Goal: Task Accomplishment & Management: Use online tool/utility

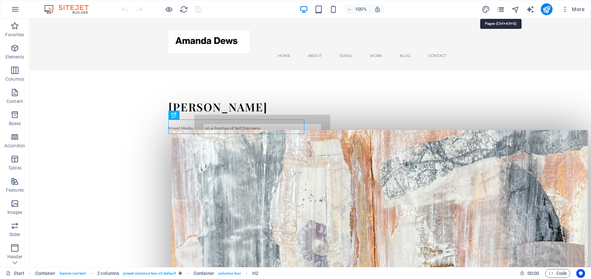
click at [503, 9] on icon "pages" at bounding box center [501, 9] width 9 height 9
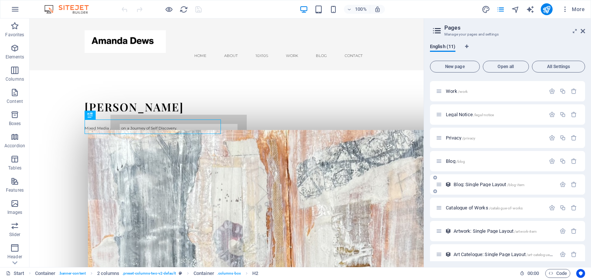
scroll to position [74, 0]
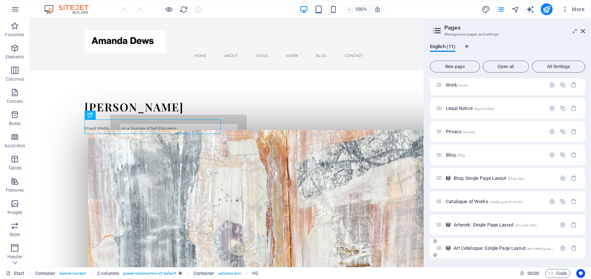
click at [474, 248] on span "Art Catelogue: Single Page Layout /art-catelogue-item" at bounding box center [506, 248] width 104 height 6
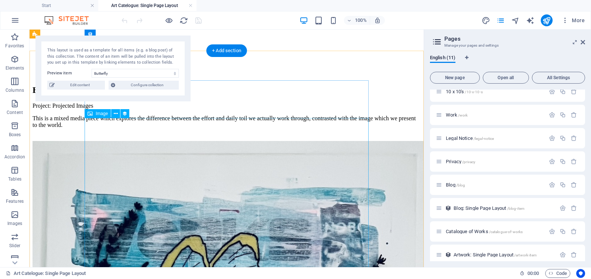
scroll to position [0, 0]
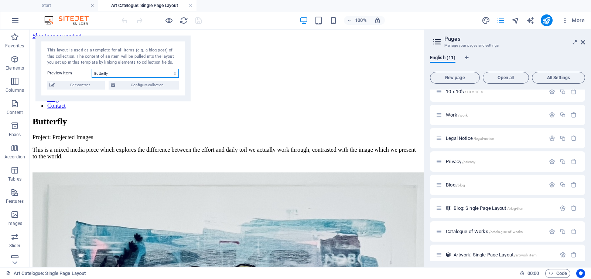
click at [147, 72] on select "Butterfly Dandelion Heads Bold and Beautiful" at bounding box center [135, 73] width 87 height 9
select select "68d9a759a4397eb87300a666"
click at [92, 69] on select "Butterfly Dandelion Heads Bold and Beautiful" at bounding box center [135, 73] width 87 height 9
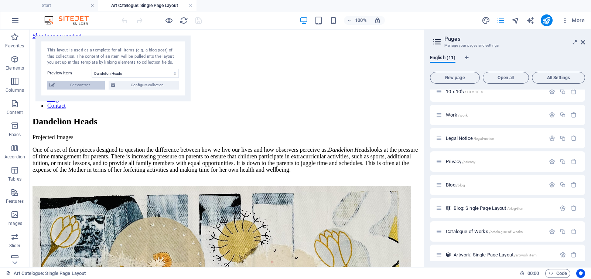
click at [75, 85] on span "Edit content" at bounding box center [80, 85] width 46 height 9
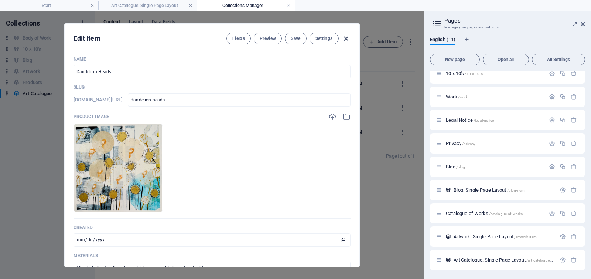
click at [344, 38] on icon "button" at bounding box center [346, 38] width 9 height 9
type input "2025-10-01"
type input "dandelion-heads"
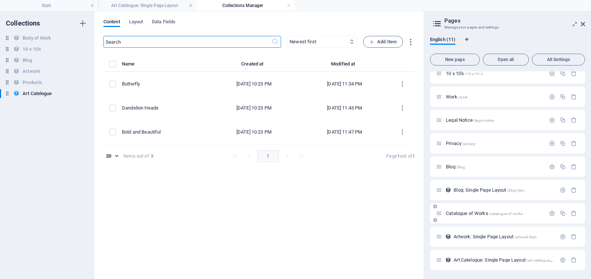
click at [466, 214] on span "Catalogue of Works /catalogue-of-works" at bounding box center [484, 213] width 77 height 6
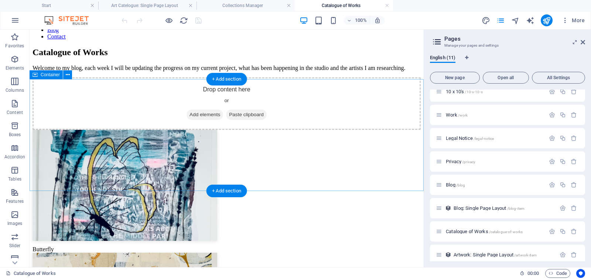
scroll to position [64, 0]
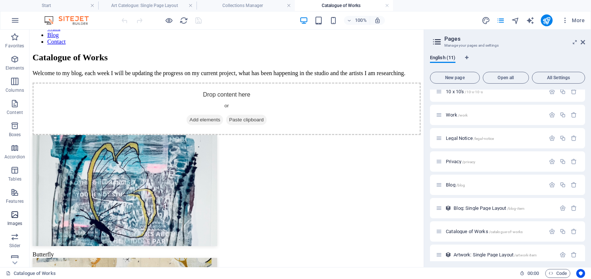
click at [16, 215] on icon "button" at bounding box center [14, 214] width 9 height 9
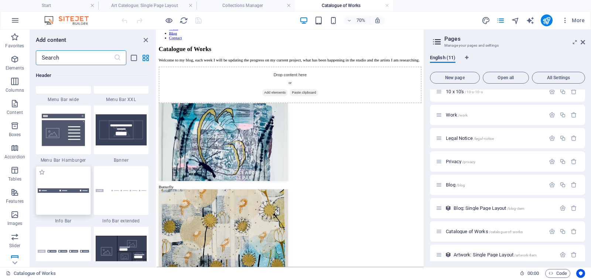
scroll to position [4673, 0]
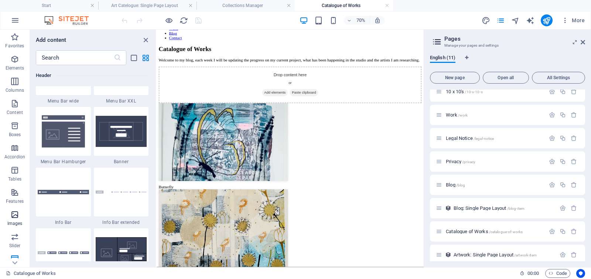
click at [9, 217] on span "Images" at bounding box center [15, 219] width 30 height 18
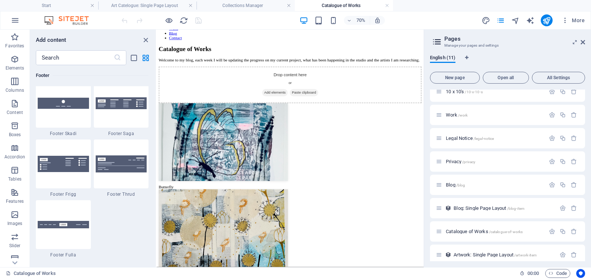
scroll to position [5206, 0]
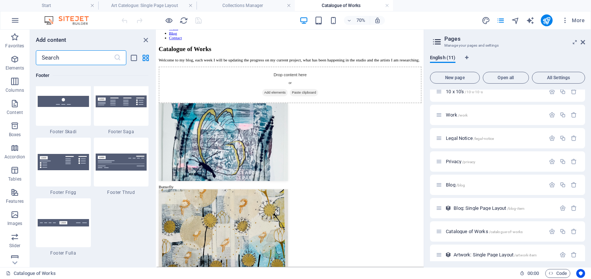
click at [93, 62] on input "text" at bounding box center [75, 57] width 78 height 15
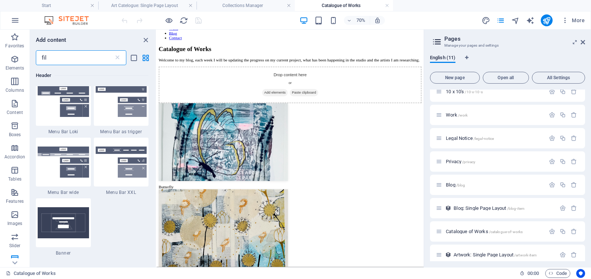
scroll to position [0, 0]
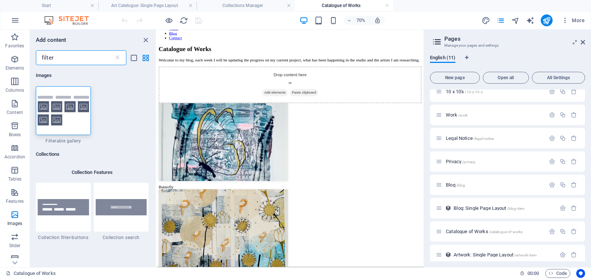
type input "filter"
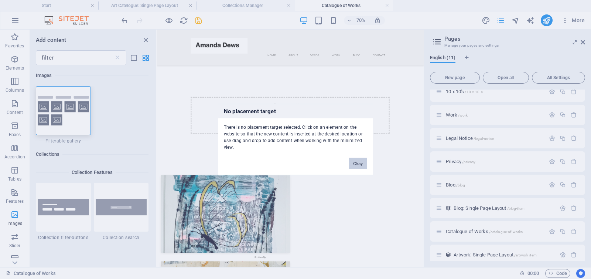
click at [365, 163] on button "Okay" at bounding box center [358, 163] width 18 height 11
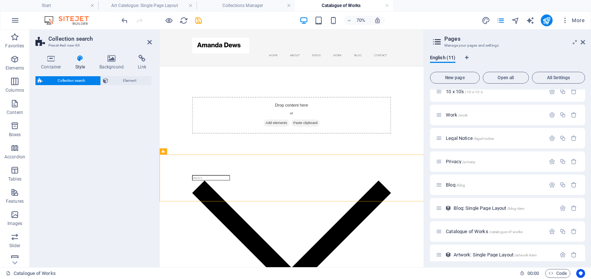
select select "px"
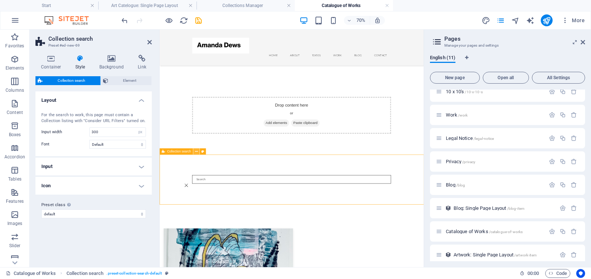
click at [196, 152] on icon at bounding box center [196, 152] width 3 height 6
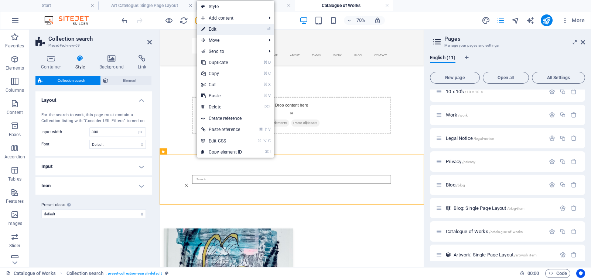
click at [229, 27] on link "⏎ Edit" at bounding box center [222, 29] width 50 height 11
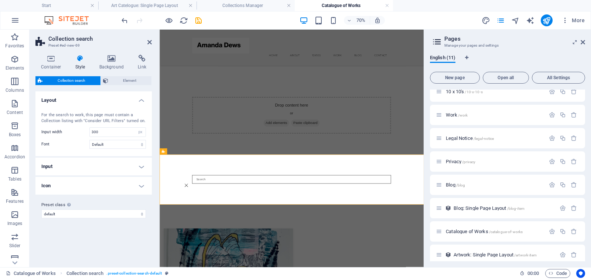
click at [140, 165] on h4 "Input" at bounding box center [93, 166] width 116 height 18
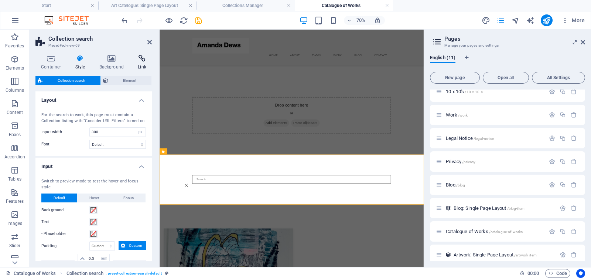
click at [141, 61] on icon at bounding box center [142, 58] width 20 height 7
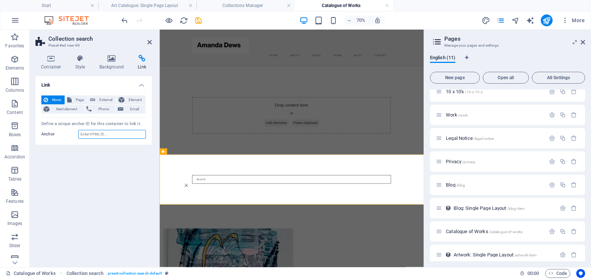
click at [91, 133] on input "Anchor" at bounding box center [112, 134] width 68 height 9
click at [50, 60] on icon at bounding box center [50, 58] width 31 height 7
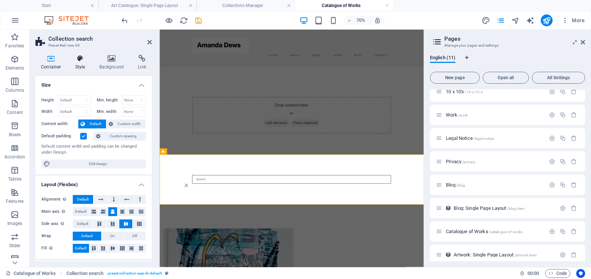
click at [77, 60] on icon at bounding box center [80, 58] width 21 height 7
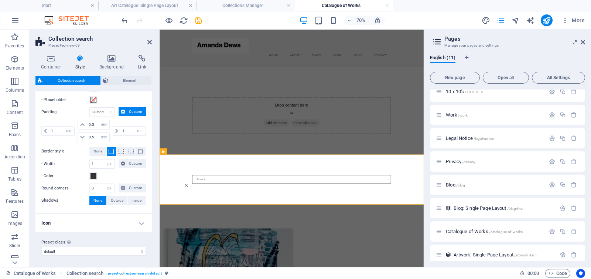
scroll to position [134, 0]
click at [79, 81] on span "Collection search" at bounding box center [72, 80] width 54 height 9
click at [134, 79] on span "Element" at bounding box center [130, 80] width 39 height 9
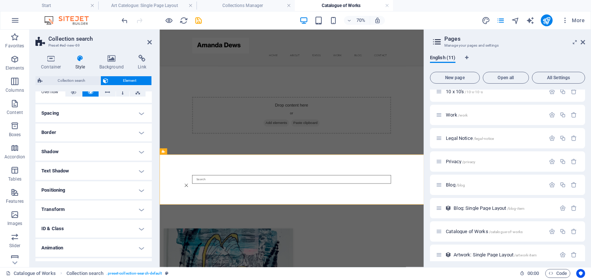
scroll to position [63, 0]
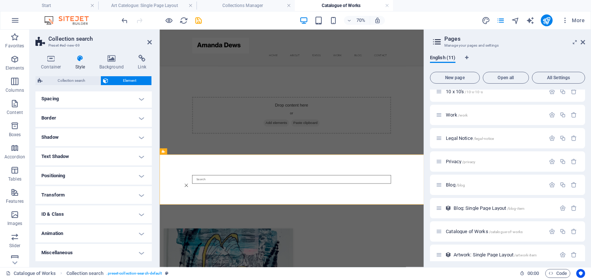
click at [76, 217] on h4 "ID & Class" at bounding box center [93, 214] width 116 height 18
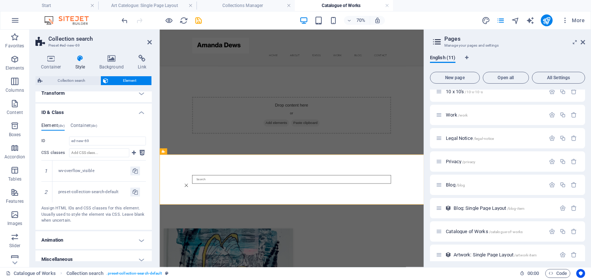
scroll to position [164, 0]
click at [84, 125] on h4 "Container (div)" at bounding box center [84, 128] width 27 height 8
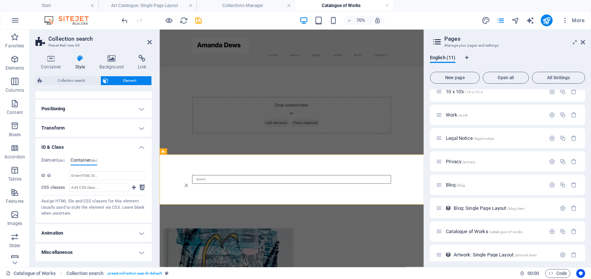
scroll to position [130, 0]
click at [150, 42] on icon at bounding box center [149, 42] width 4 height 6
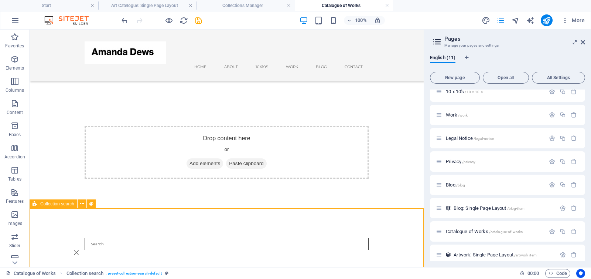
click at [60, 203] on span "Collection search" at bounding box center [57, 203] width 34 height 4
click at [81, 203] on icon at bounding box center [82, 204] width 4 height 8
click at [198, 18] on icon "save" at bounding box center [198, 20] width 9 height 9
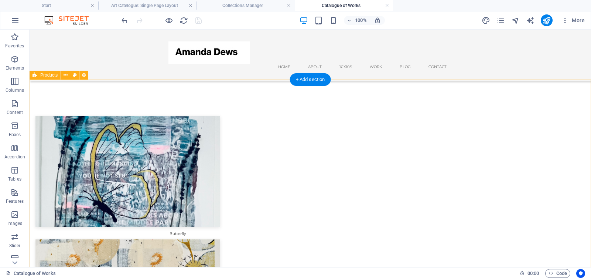
scroll to position [272, 0]
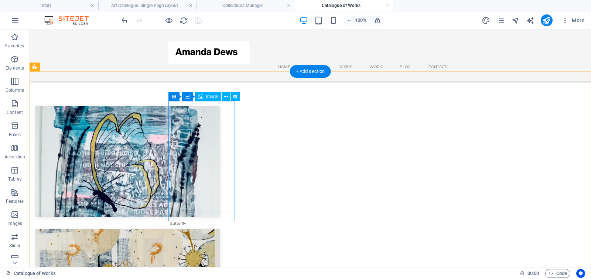
click at [204, 156] on figure at bounding box center [177, 161] width 284 height 111
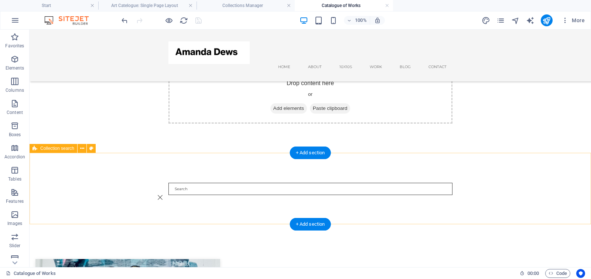
scroll to position [119, 0]
click at [291, 189] on div at bounding box center [311, 188] width 284 height 12
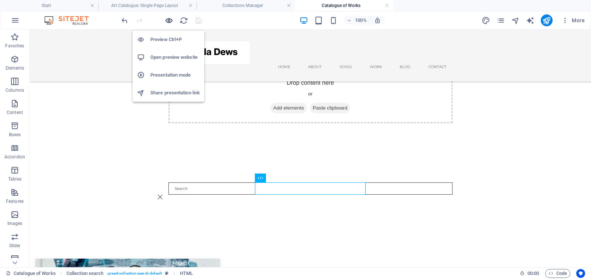
click at [167, 20] on icon "button" at bounding box center [169, 20] width 9 height 9
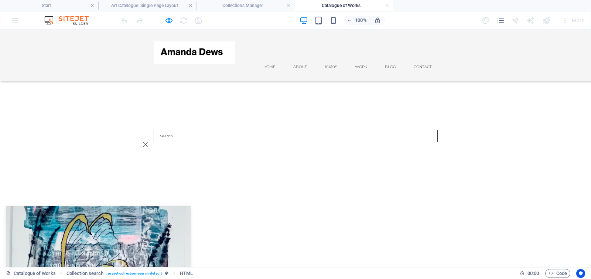
click at [258, 137] on input "search" at bounding box center [296, 136] width 284 height 12
type input "butterfly"
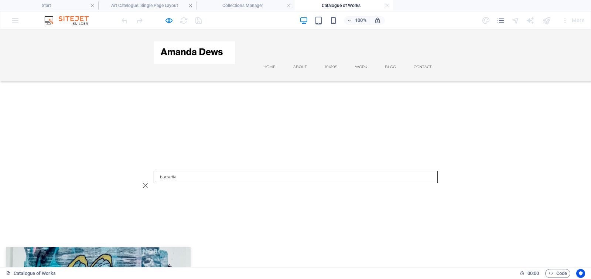
scroll to position [65, 0]
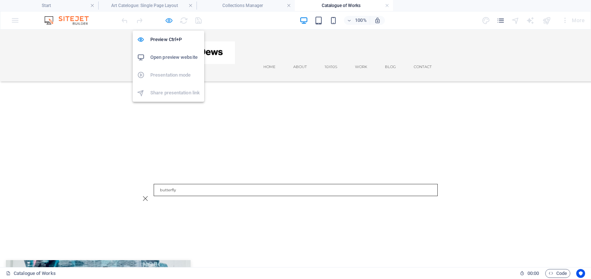
click at [169, 18] on icon "button" at bounding box center [169, 20] width 9 height 9
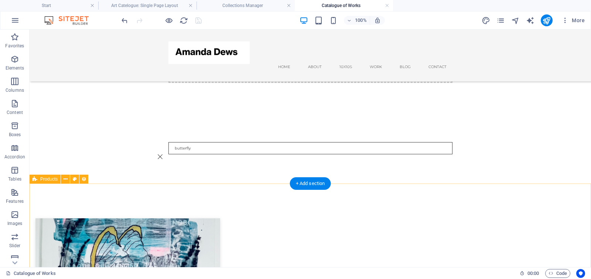
scroll to position [161, 0]
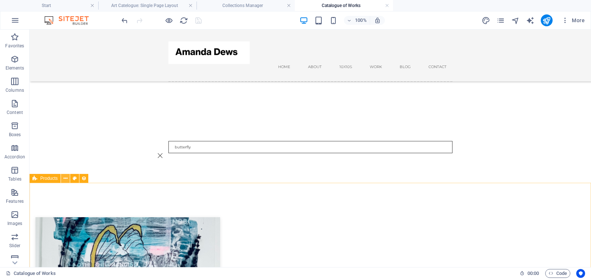
click at [64, 177] on icon at bounding box center [66, 178] width 4 height 8
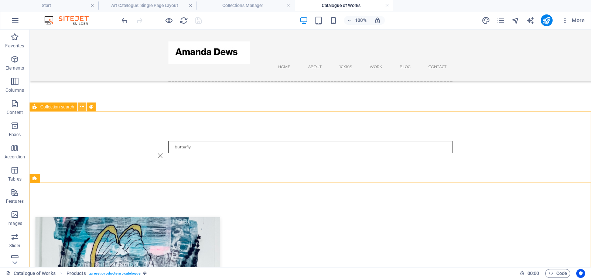
click at [82, 106] on icon at bounding box center [82, 107] width 4 height 8
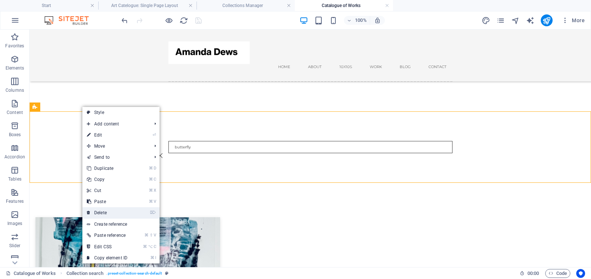
click at [100, 212] on link "⌦ Delete" at bounding box center [107, 212] width 50 height 11
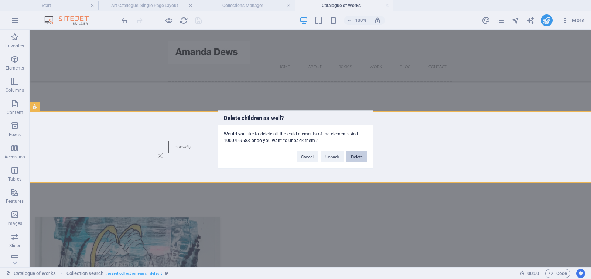
click at [359, 153] on button "Delete" at bounding box center [357, 156] width 21 height 11
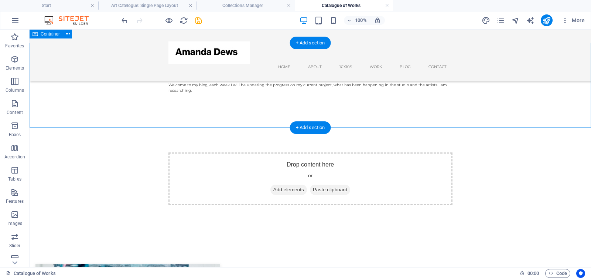
scroll to position [33, 0]
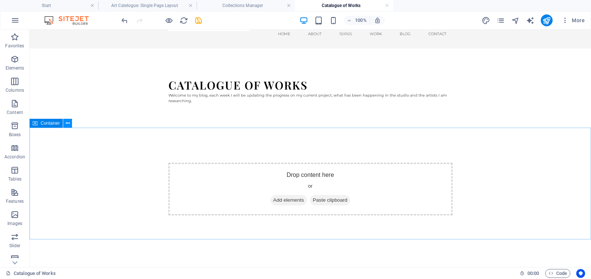
click at [67, 123] on icon at bounding box center [68, 123] width 4 height 8
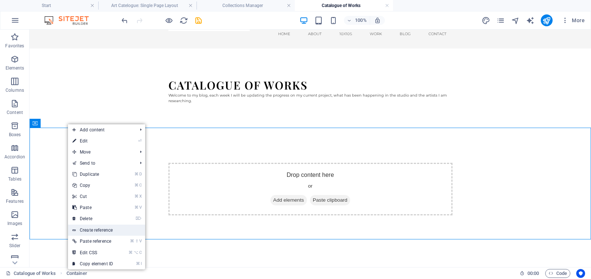
click at [105, 229] on link "Create reference" at bounding box center [106, 229] width 77 height 11
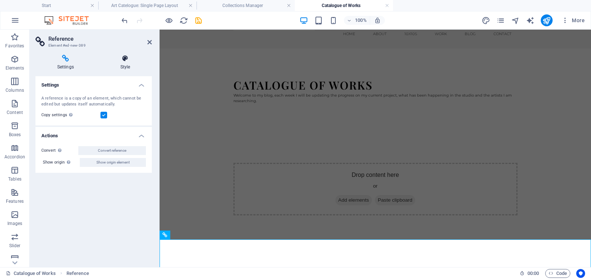
click at [128, 60] on icon at bounding box center [125, 58] width 53 height 7
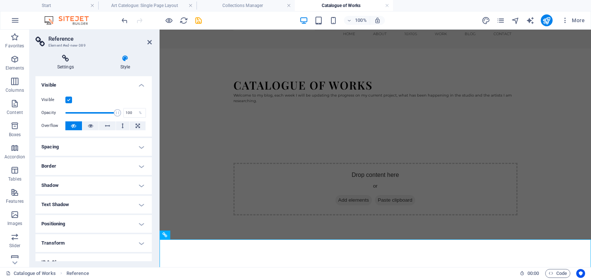
click at [64, 61] on icon at bounding box center [65, 58] width 60 height 7
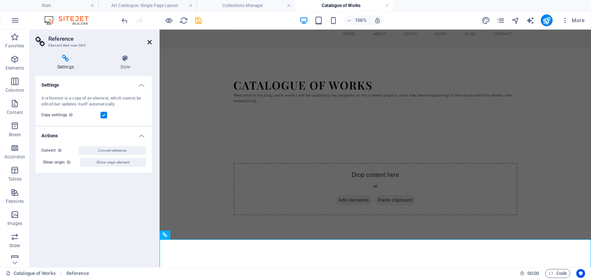
click at [147, 41] on icon at bounding box center [149, 42] width 4 height 6
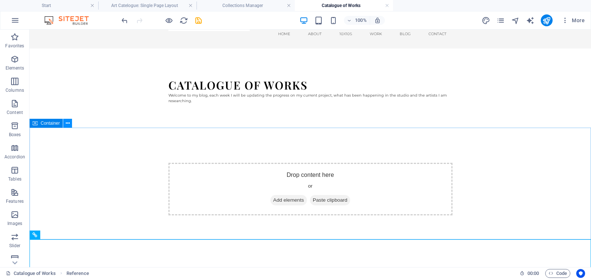
click at [67, 122] on icon at bounding box center [68, 123] width 4 height 8
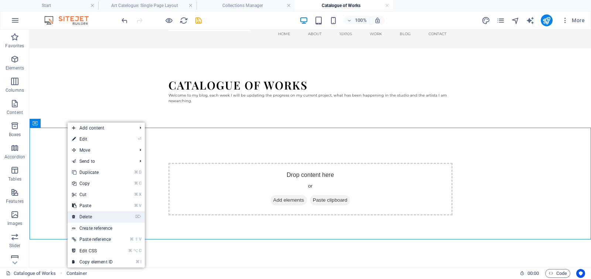
click at [86, 217] on link "⌦ Delete" at bounding box center [93, 216] width 50 height 11
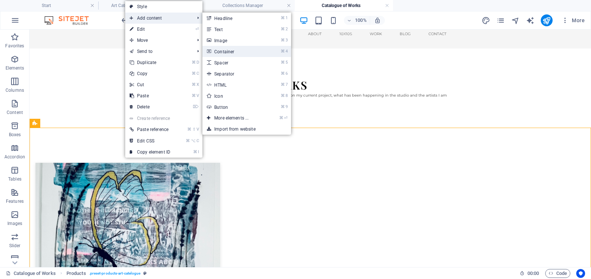
click at [223, 51] on link "⌘ 4 Container" at bounding box center [233, 51] width 61 height 11
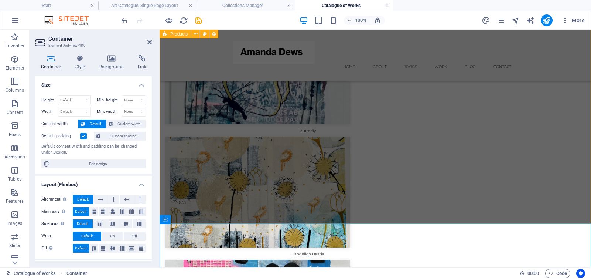
scroll to position [181, 0]
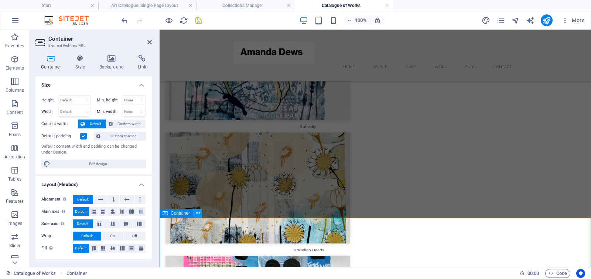
click at [198, 213] on icon at bounding box center [198, 213] width 4 height 8
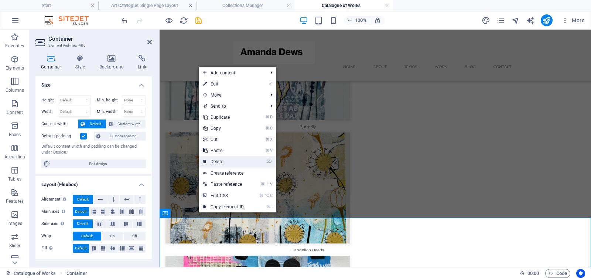
click at [217, 161] on link "⌦ Delete" at bounding box center [224, 161] width 50 height 11
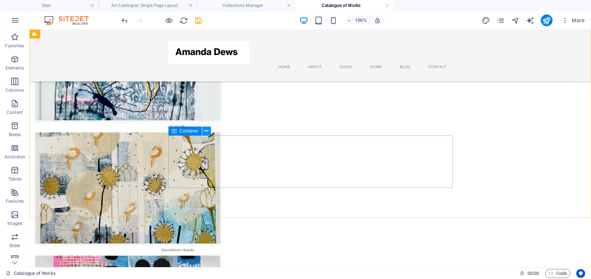
click at [207, 130] on icon at bounding box center [206, 131] width 4 height 8
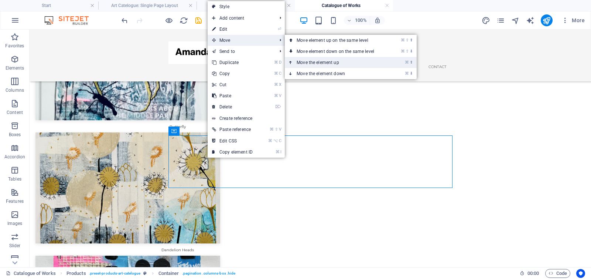
click at [312, 63] on link "⌘ ⬆ Move the element up" at bounding box center [337, 62] width 104 height 11
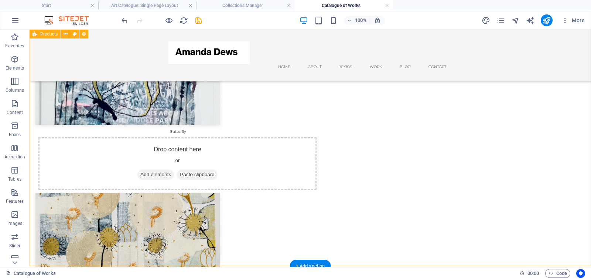
scroll to position [188, 0]
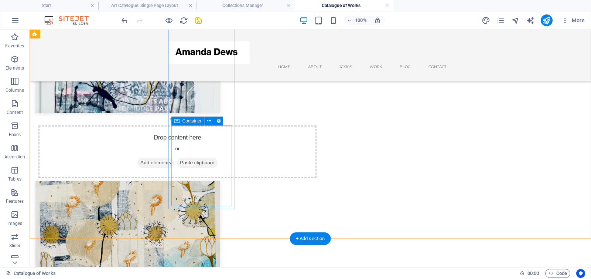
click at [174, 168] on span "Add elements" at bounding box center [155, 162] width 37 height 10
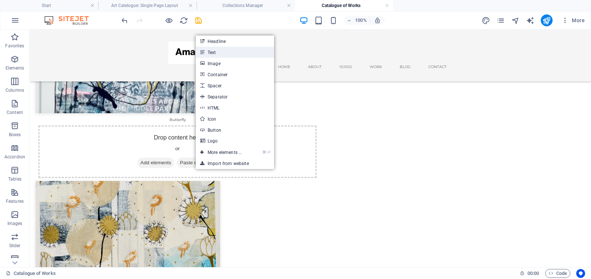
click at [221, 53] on link "Text" at bounding box center [235, 52] width 78 height 11
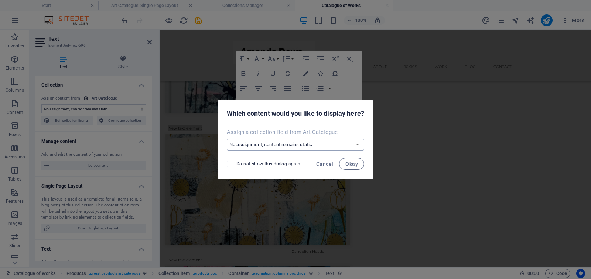
click at [245, 144] on select "No assignment, content remains static Create a new field Created at (Date) Upda…" at bounding box center [295, 145] width 137 height 12
select select "dimensions"
click at [227, 139] on select "No assignment, content remains static Create a new field Created at (Date) Upda…" at bounding box center [295, 145] width 137 height 12
click at [349, 163] on span "Okay" at bounding box center [352, 164] width 13 height 6
select select "dimensions"
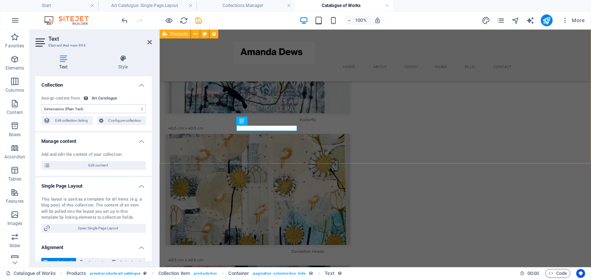
click at [168, 125] on div "Butterfly 40.5 cm x 40.5 cm Dandelion Heads 40.5 cm x 40.5 cm Bold and Beautifu…" at bounding box center [376, 198] width 432 height 451
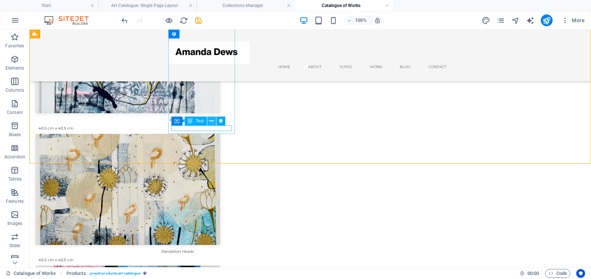
click at [211, 121] on icon at bounding box center [212, 121] width 4 height 8
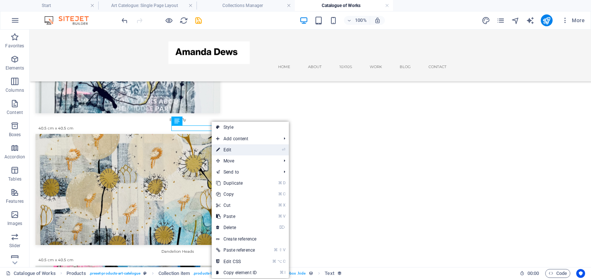
click at [227, 149] on link "⏎ Edit" at bounding box center [237, 149] width 50 height 11
select select "dimensions"
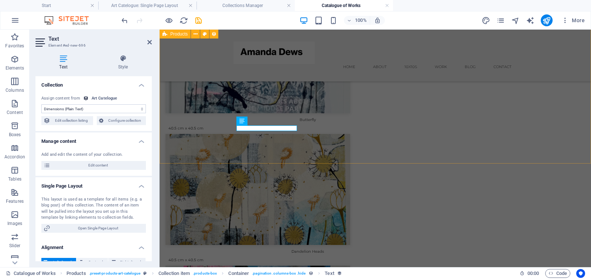
click at [201, 140] on div "Butterfly 40.5 cm x 40.5 cm Dandelion Heads 40.5 cm x 40.5 cm Bold and Beautifu…" at bounding box center [376, 198] width 432 height 451
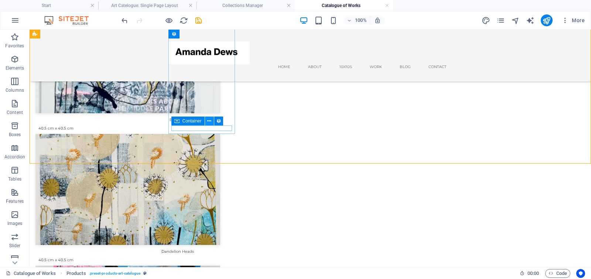
click at [210, 121] on icon at bounding box center [209, 121] width 4 height 8
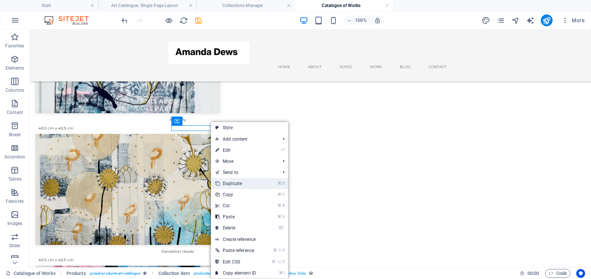
click at [225, 179] on link "⌘ D Duplicate" at bounding box center [236, 183] width 50 height 11
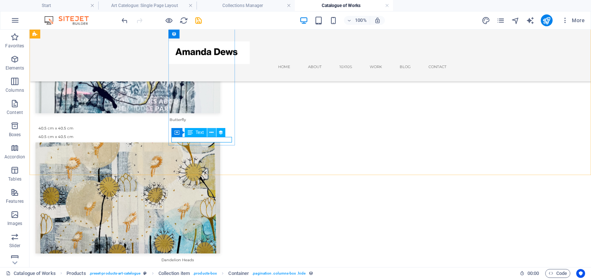
click at [210, 132] on icon at bounding box center [212, 133] width 4 height 8
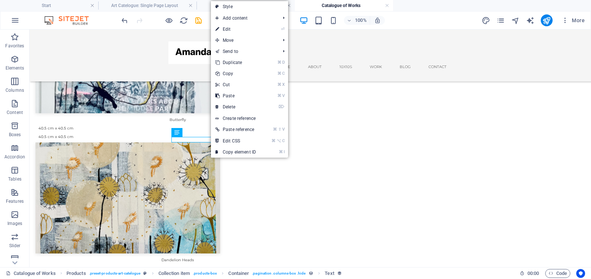
click at [254, 29] on link "⏎ Edit" at bounding box center [236, 29] width 50 height 11
select select "dimensions"
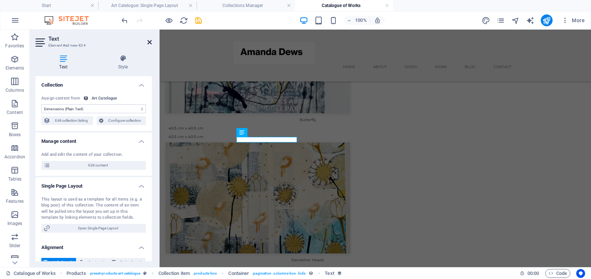
click at [149, 41] on icon at bounding box center [149, 42] width 4 height 6
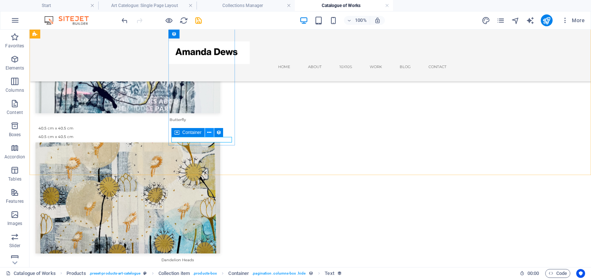
click at [208, 132] on icon at bounding box center [209, 133] width 4 height 8
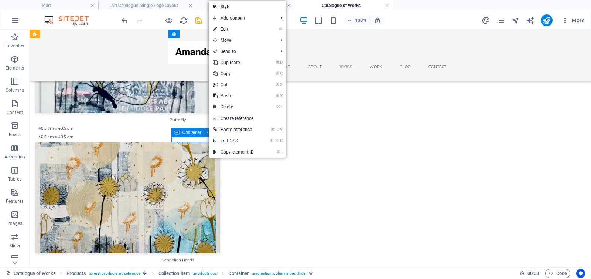
click at [189, 134] on span "Container" at bounding box center [192, 132] width 19 height 4
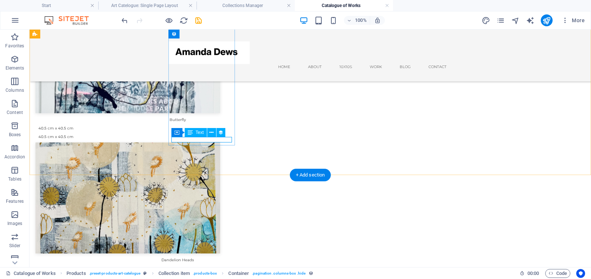
click at [189, 139] on div "40.5 cm x 40.5 cm" at bounding box center [177, 137] width 278 height 6
click at [221, 132] on icon at bounding box center [220, 133] width 5 height 8
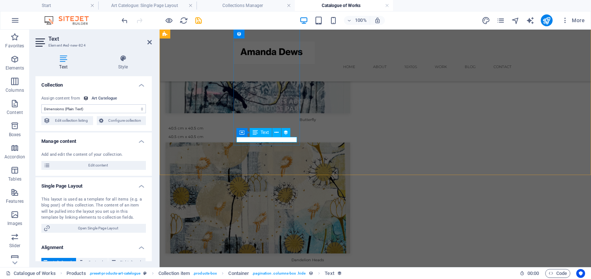
click at [255, 139] on div "40.5 cm x 40.5 cm" at bounding box center [308, 137] width 278 height 6
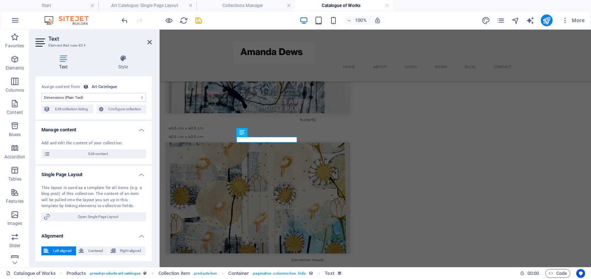
scroll to position [10, 0]
click at [79, 98] on select "No assignment, content remains static Created at (Date) Updated at (Date) Name …" at bounding box center [93, 98] width 105 height 9
select select "materials"
click at [41, 94] on select "No assignment, content remains static Created at (Date) Updated at (Date) Name …" at bounding box center [93, 98] width 105 height 9
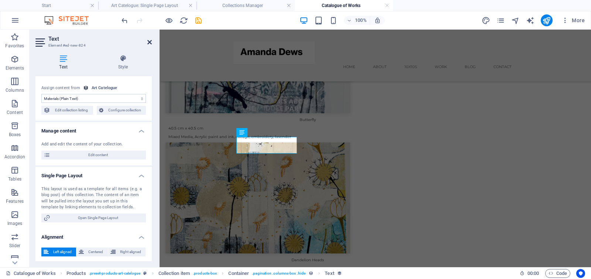
click at [149, 41] on icon at bounding box center [149, 42] width 4 height 6
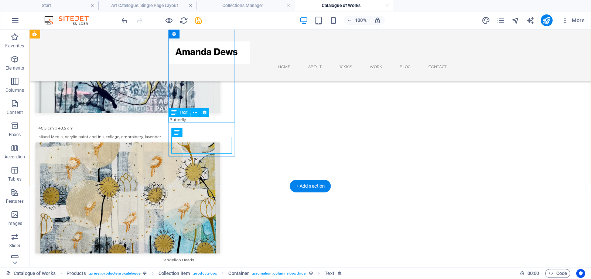
click at [216, 118] on div "Butterfly" at bounding box center [177, 120] width 284 height 6
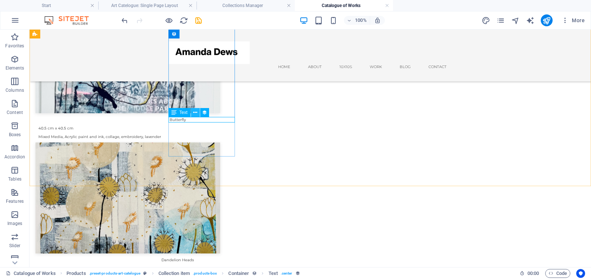
click at [194, 112] on icon at bounding box center [195, 113] width 4 height 8
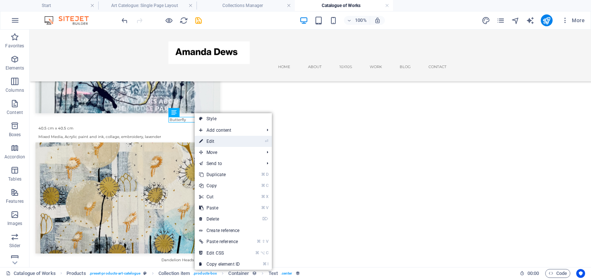
click at [211, 139] on link "⏎ Edit" at bounding box center [220, 141] width 50 height 11
select select "name"
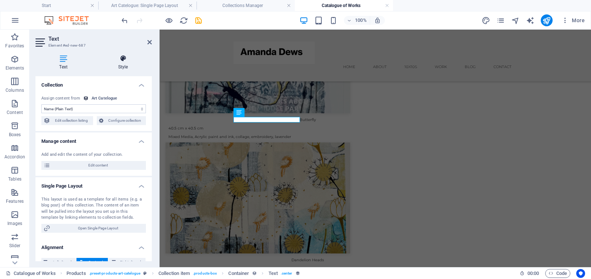
click at [120, 60] on icon at bounding box center [123, 58] width 58 height 7
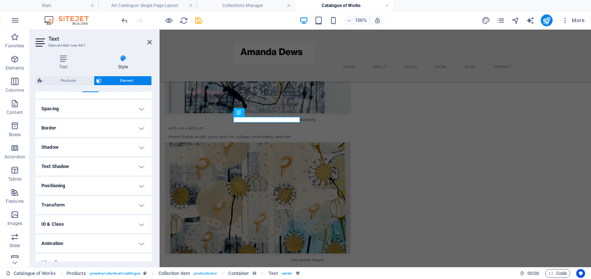
scroll to position [143, 0]
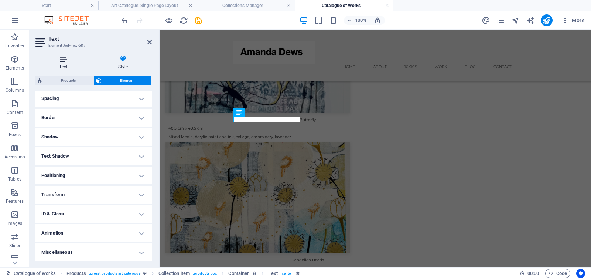
click at [61, 58] on icon at bounding box center [63, 58] width 56 height 7
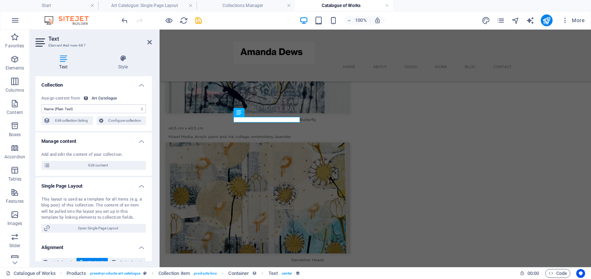
scroll to position [11, 0]
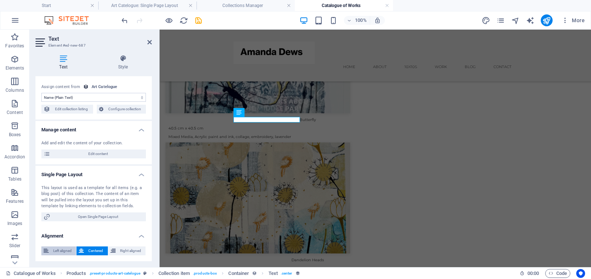
click at [55, 250] on span "Left aligned" at bounding box center [62, 250] width 23 height 9
click at [82, 249] on icon at bounding box center [81, 250] width 5 height 9
click at [148, 42] on icon at bounding box center [149, 42] width 4 height 6
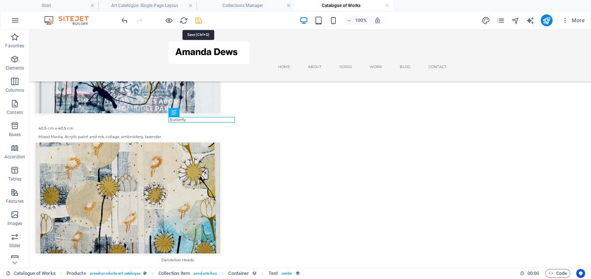
click at [197, 20] on icon "save" at bounding box center [198, 20] width 9 height 9
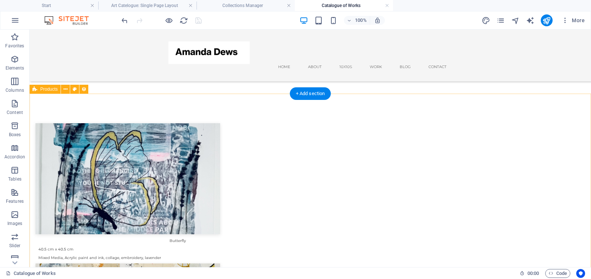
scroll to position [64, 0]
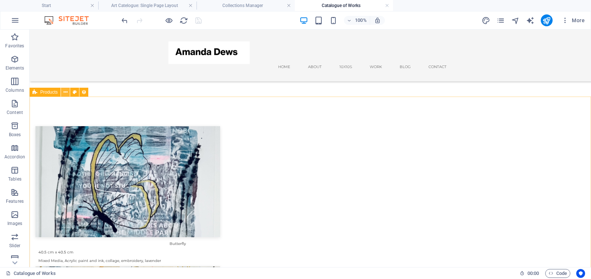
click at [65, 92] on icon at bounding box center [66, 92] width 4 height 8
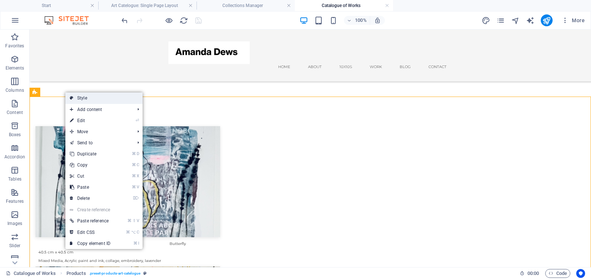
click at [79, 97] on link "Style" at bounding box center [103, 97] width 77 height 11
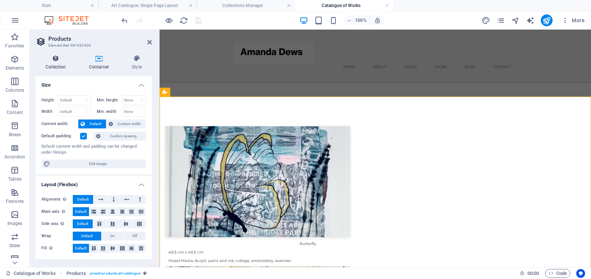
click at [55, 61] on icon at bounding box center [55, 58] width 41 height 7
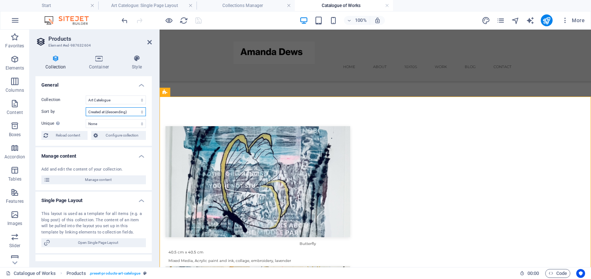
click at [106, 111] on select "Created at (ascending) Created at (descending) Updated at (ascending) Updated a…" at bounding box center [116, 111] width 60 height 9
select select "columns.category_ASC"
click at [86, 107] on select "Created at (ascending) Created at (descending) Updated at (ascending) Updated a…" at bounding box center [116, 111] width 60 height 9
select select "68d9a758dbd60535bd091ea4"
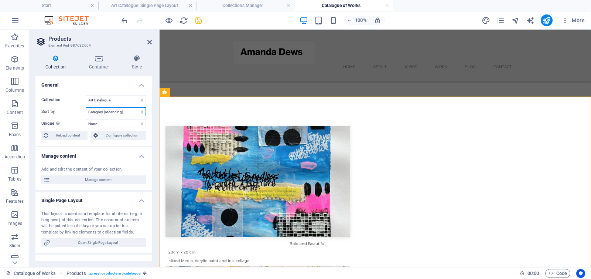
click at [109, 112] on select "Created at (ascending) Created at (descending) Updated at (ascending) Updated a…" at bounding box center [116, 111] width 60 height 9
select select "columns.project_ASC"
click at [86, 107] on select "Created at (ascending) Created at (descending) Updated at (ascending) Updated a…" at bounding box center [116, 111] width 60 height 9
select select "68d9a758dbd60535bd091ea4"
click at [101, 111] on select "Created at (ascending) Created at (descending) Updated at (ascending) Updated a…" at bounding box center [116, 111] width 60 height 9
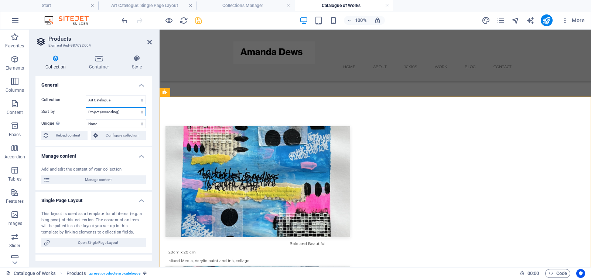
select select "createdAt_DESC"
click at [86, 107] on select "Created at (ascending) Created at (descending) Updated at (ascending) Updated a…" at bounding box center [116, 111] width 60 height 9
select select "68d9a758dbd60535bd091ea4"
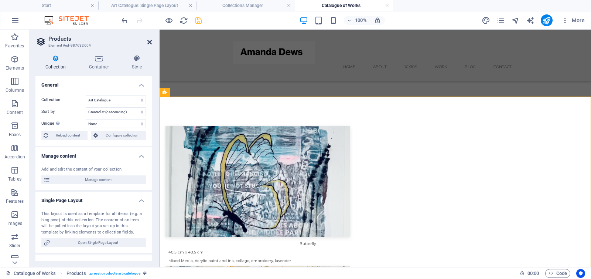
click at [149, 42] on icon at bounding box center [149, 42] width 4 height 6
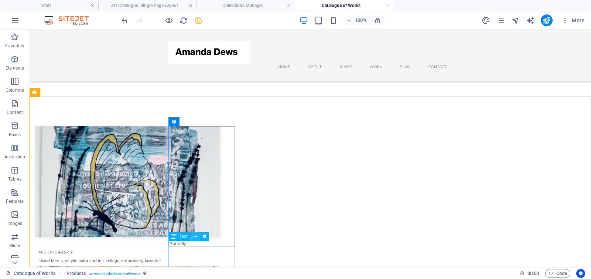
click at [195, 236] on icon at bounding box center [195, 236] width 4 height 8
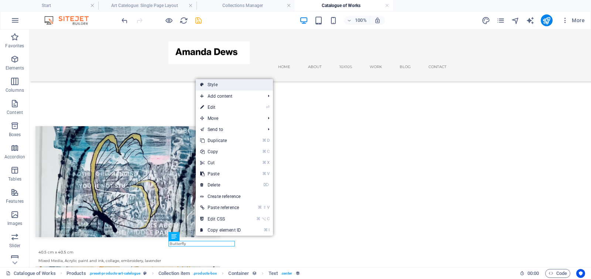
click at [223, 84] on link "Style" at bounding box center [234, 84] width 77 height 11
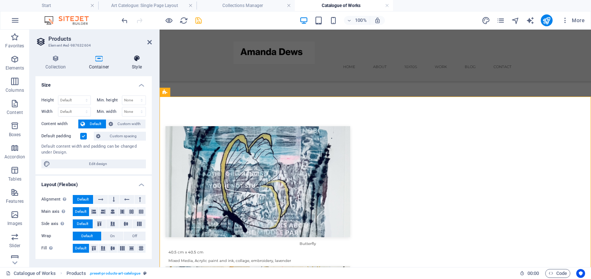
click at [136, 58] on icon at bounding box center [137, 58] width 30 height 7
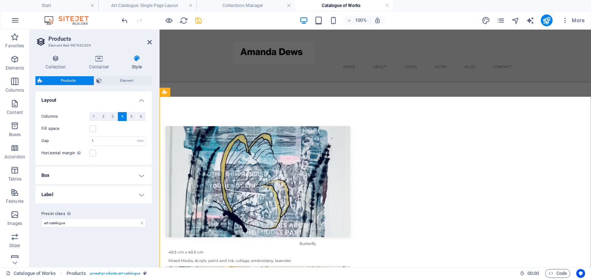
click at [142, 194] on h4 "Label" at bounding box center [93, 195] width 116 height 18
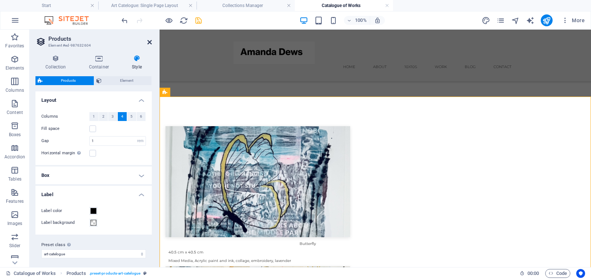
click at [147, 40] on icon at bounding box center [149, 42] width 4 height 6
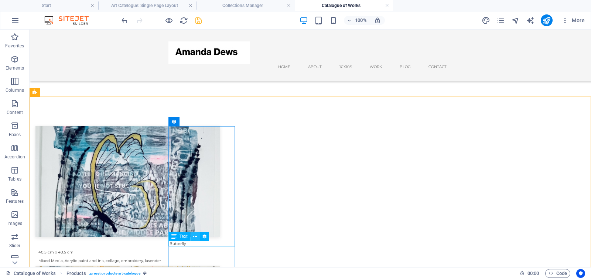
click at [196, 237] on icon at bounding box center [195, 236] width 4 height 8
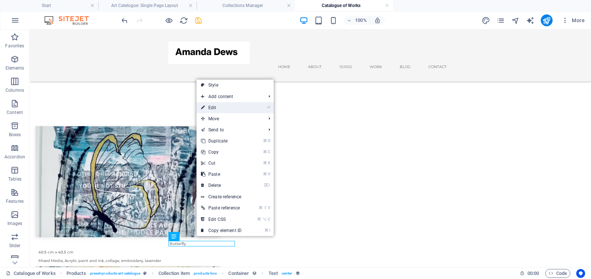
click at [221, 111] on link "⏎ Edit" at bounding box center [222, 107] width 50 height 11
select select "name"
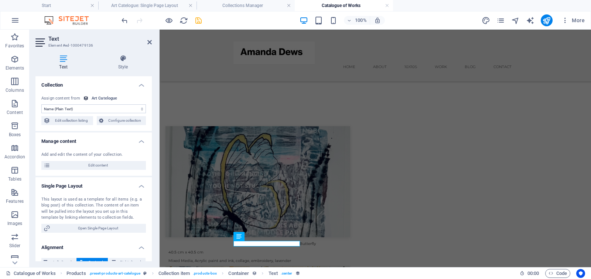
click at [63, 60] on icon at bounding box center [63, 58] width 56 height 7
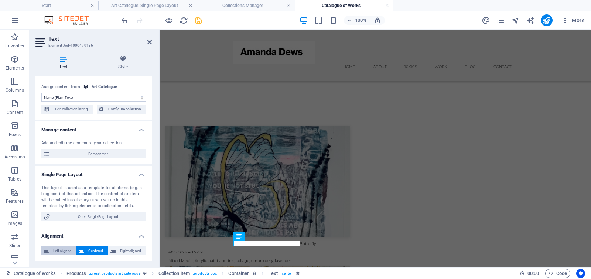
click at [59, 250] on span "Left aligned" at bounding box center [62, 250] width 23 height 9
click at [149, 43] on icon at bounding box center [149, 42] width 4 height 6
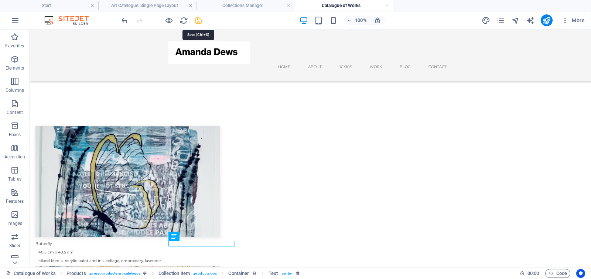
click at [199, 19] on icon "save" at bounding box center [198, 20] width 9 height 9
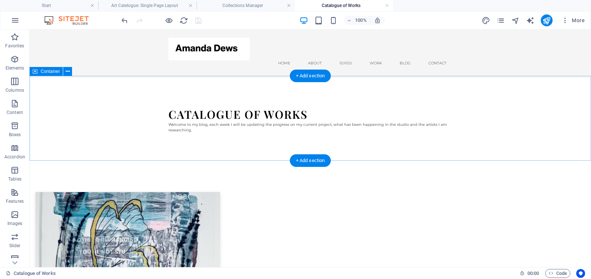
scroll to position [0, 0]
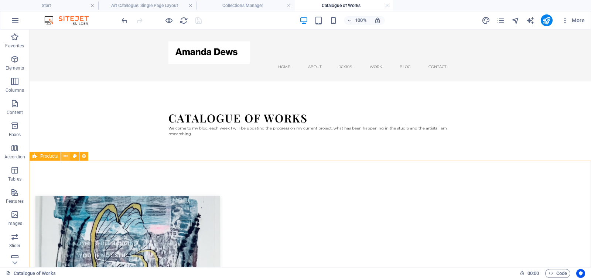
click at [63, 156] on button at bounding box center [65, 156] width 9 height 9
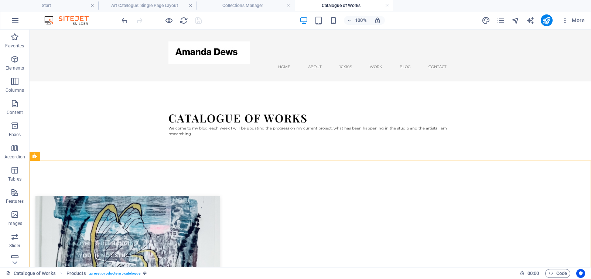
click at [197, 20] on div at bounding box center [161, 20] width 83 height 12
click at [500, 18] on icon "pages" at bounding box center [501, 20] width 9 height 9
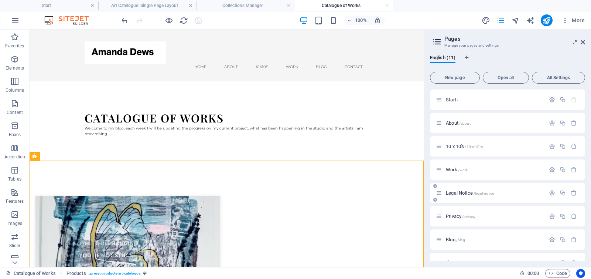
click at [469, 172] on p "Work /work" at bounding box center [494, 169] width 97 height 5
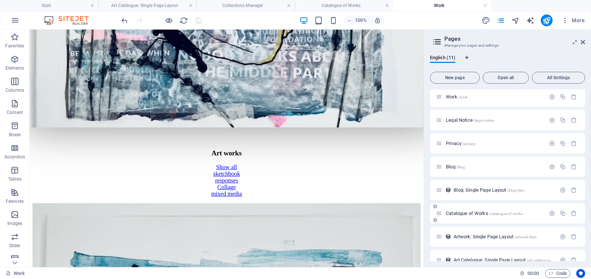
scroll to position [85, 0]
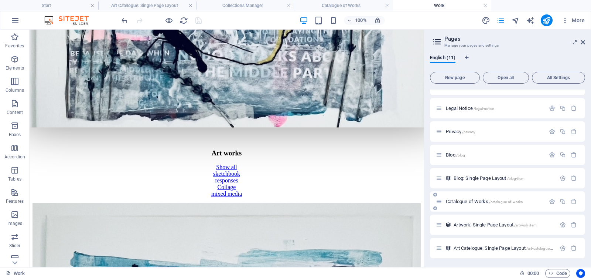
click at [460, 201] on span "Catalogue of Works /catalogue-of-works" at bounding box center [484, 201] width 77 height 6
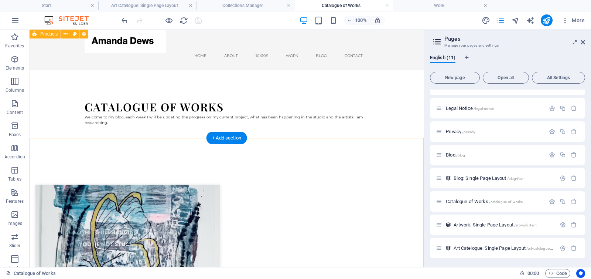
scroll to position [0, 0]
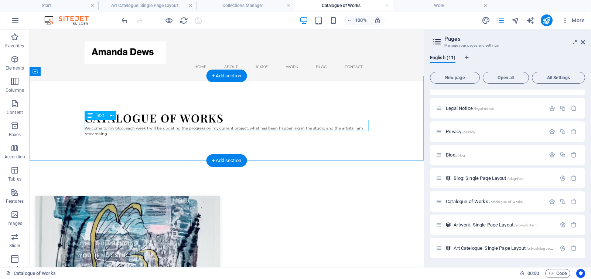
click at [116, 125] on div "Welcome to my blog, each week I will be updating the progress on my current pro…" at bounding box center [227, 130] width 284 height 11
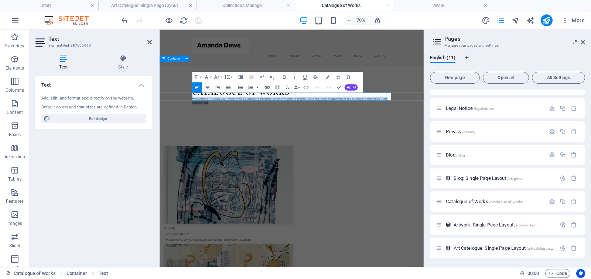
drag, startPoint x: 239, startPoint y: 126, endPoint x: 203, endPoint y: 125, distance: 36.2
click at [203, 125] on div "Catalogue of Works Welcome to my blog, each week I will be updating the progres…" at bounding box center [348, 123] width 377 height 85
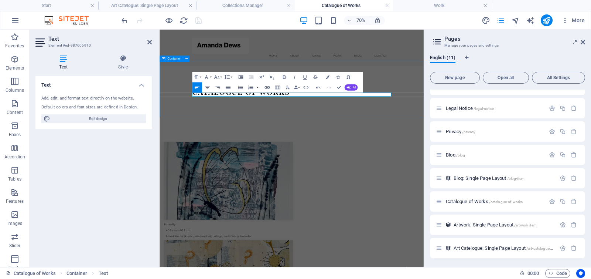
click at [253, 145] on div "Catalogue of Works ​" at bounding box center [348, 120] width 377 height 79
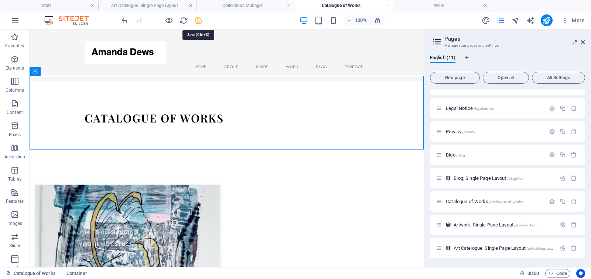
click at [196, 21] on icon "save" at bounding box center [198, 20] width 9 height 9
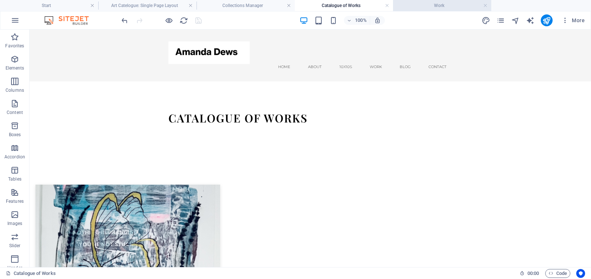
click at [438, 6] on h4 "Work" at bounding box center [442, 5] width 98 height 8
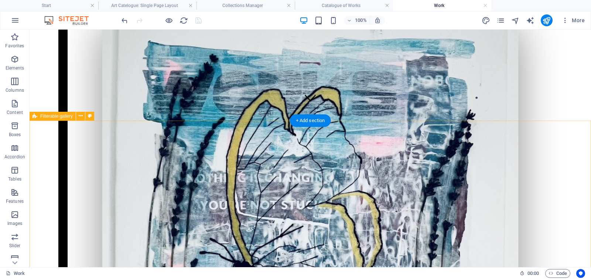
scroll to position [148, 0]
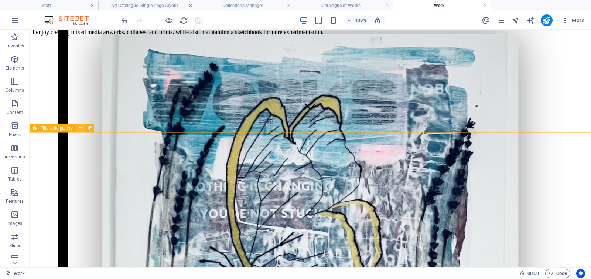
click at [79, 128] on icon at bounding box center [81, 128] width 4 height 8
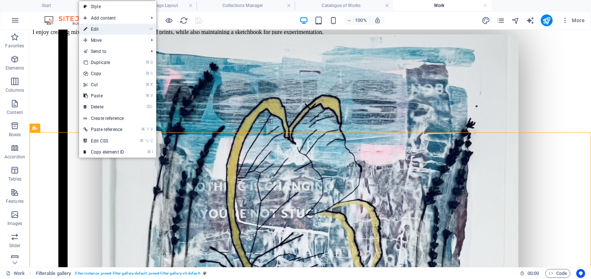
click at [108, 30] on link "⏎ Edit" at bounding box center [104, 29] width 50 height 11
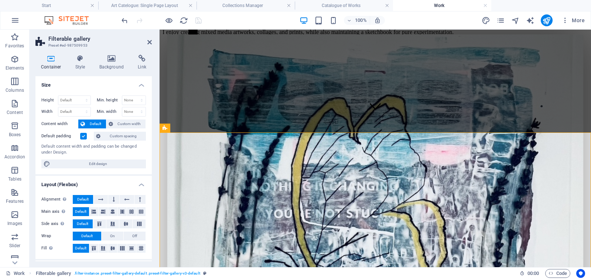
click at [52, 58] on icon at bounding box center [50, 58] width 31 height 7
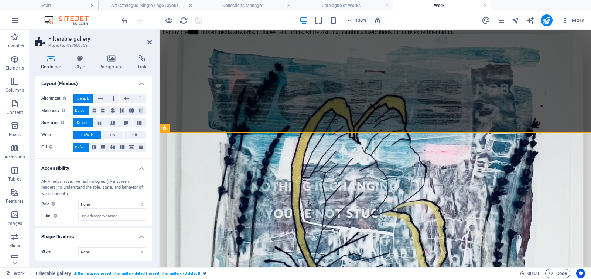
scroll to position [102, 0]
click at [98, 250] on select "None Triangle Square Diagonal Polygon 1 Polygon 2 Zigzag Multiple Zigzags Waves…" at bounding box center [112, 250] width 68 height 9
select select "square"
click at [78, 246] on select "None Triangle Square Diagonal Polygon 1 Polygon 2 Zigzag Multiple Zigzags Waves…" at bounding box center [112, 250] width 68 height 9
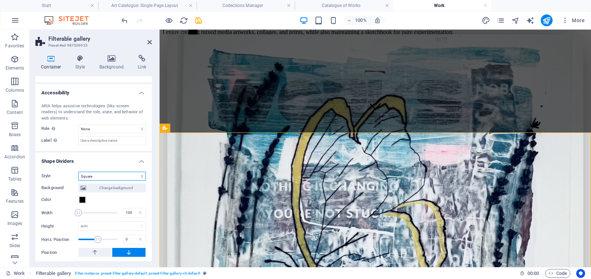
scroll to position [178, 0]
click at [149, 41] on icon at bounding box center [149, 42] width 4 height 6
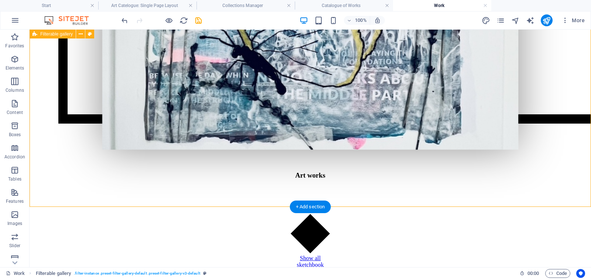
scroll to position [372, 0]
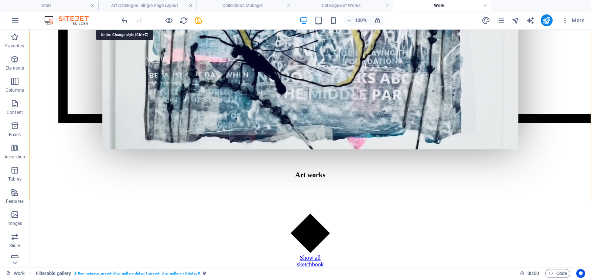
click at [124, 20] on icon "undo" at bounding box center [124, 20] width 9 height 9
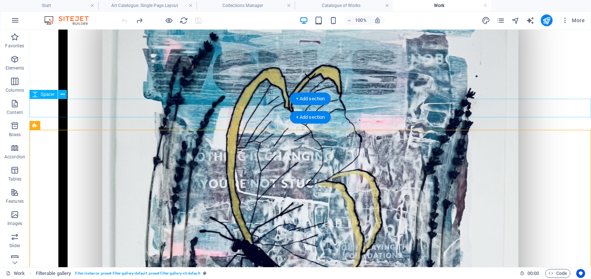
scroll to position [150, 0]
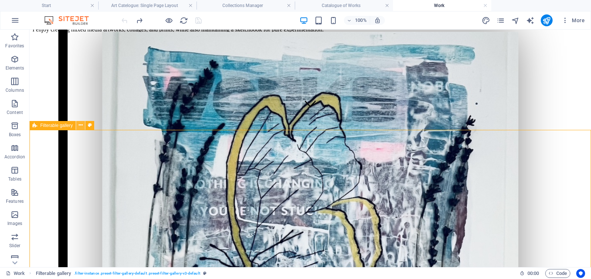
click at [81, 126] on icon at bounding box center [81, 125] width 4 height 8
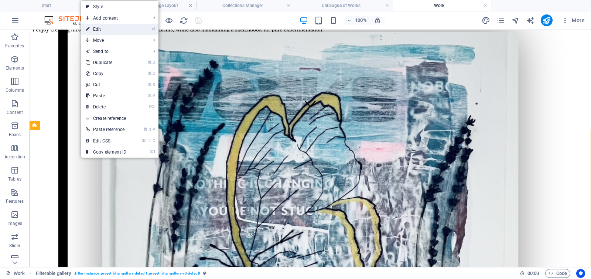
click at [139, 29] on li "⏎ Edit" at bounding box center [119, 29] width 77 height 11
click at [98, 29] on link "⏎ Edit" at bounding box center [106, 29] width 50 height 11
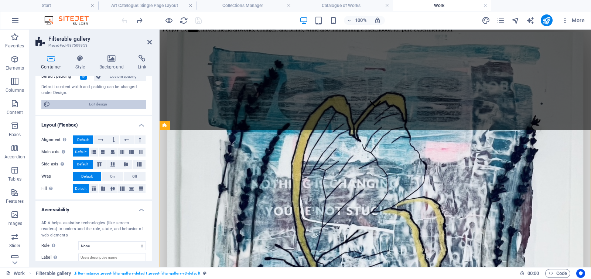
scroll to position [102, 0]
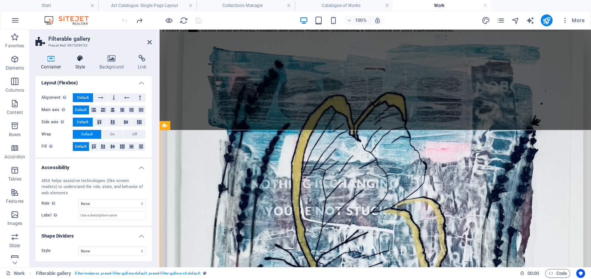
click at [81, 61] on icon at bounding box center [80, 58] width 21 height 7
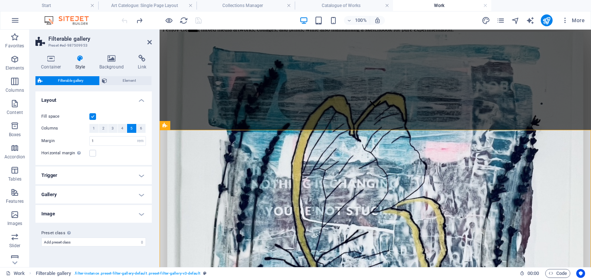
click at [142, 215] on h4 "Image" at bounding box center [93, 214] width 116 height 18
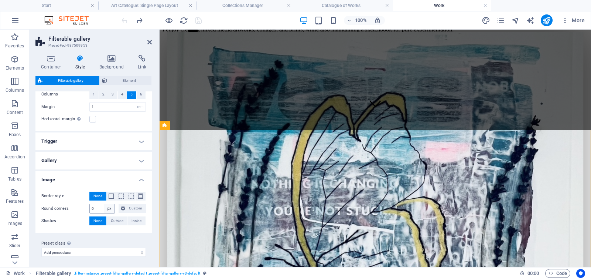
scroll to position [35, 0]
click at [139, 159] on h4 "Gallery" at bounding box center [93, 159] width 116 height 18
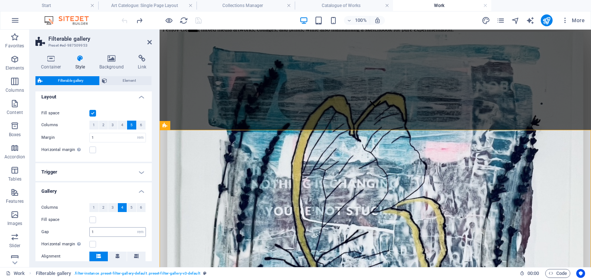
scroll to position [0, 0]
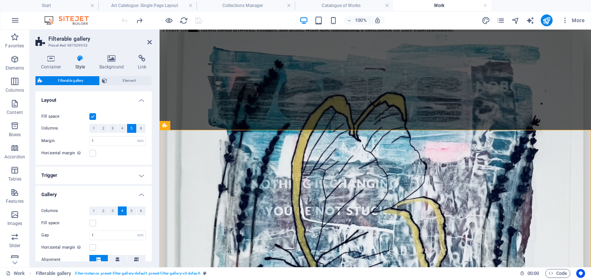
click at [139, 175] on h4 "Trigger" at bounding box center [93, 175] width 116 height 18
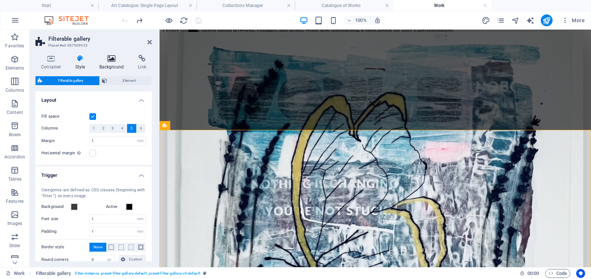
click at [111, 58] on icon at bounding box center [112, 58] width 36 height 7
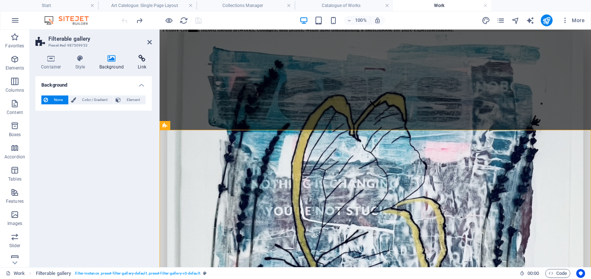
click at [140, 58] on icon at bounding box center [142, 58] width 20 height 7
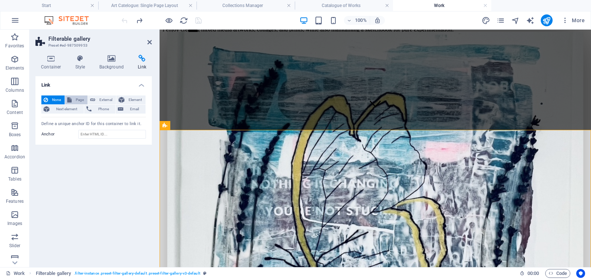
click at [76, 99] on span "Page" at bounding box center [79, 99] width 11 height 9
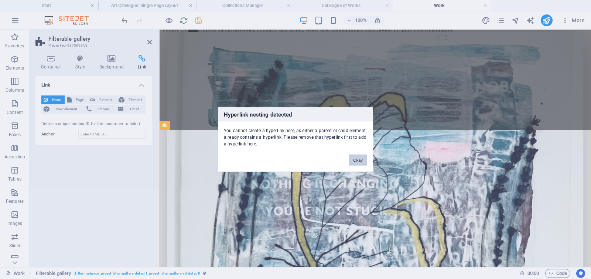
click at [360, 159] on button "Okay" at bounding box center [358, 159] width 18 height 11
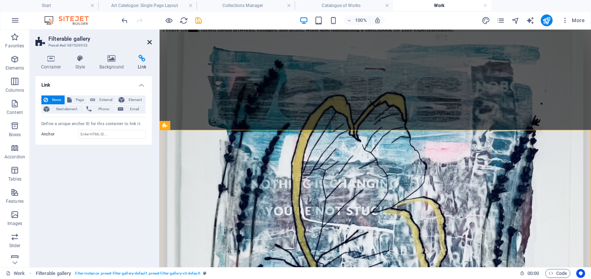
click at [149, 40] on icon at bounding box center [149, 42] width 4 height 6
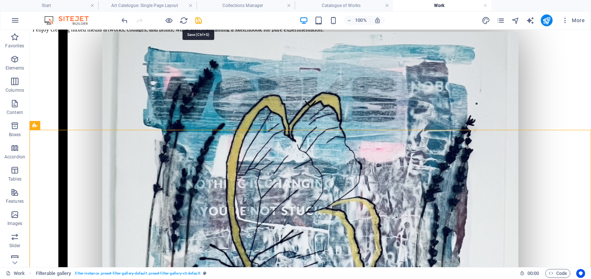
click at [199, 20] on icon "save" at bounding box center [198, 20] width 9 height 9
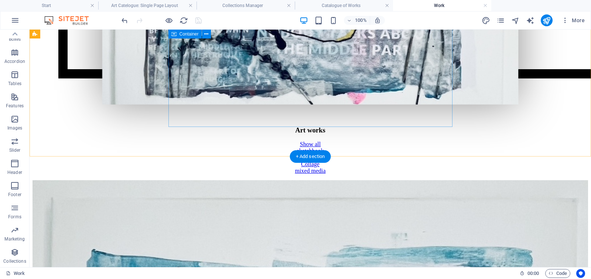
scroll to position [417, 0]
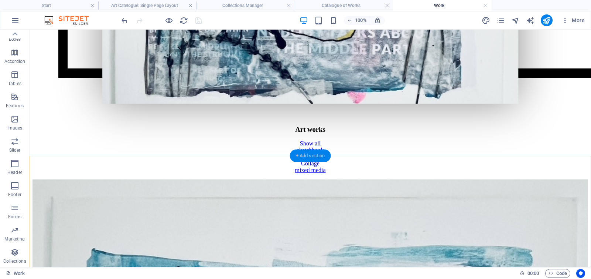
click at [311, 155] on div "+ Add section" at bounding box center [310, 155] width 41 height 13
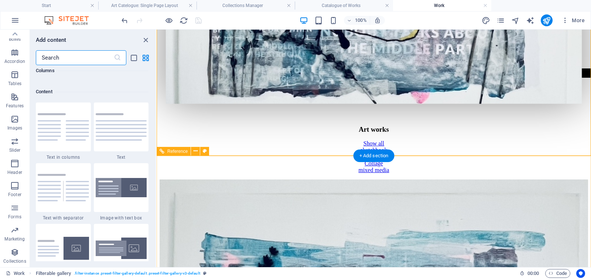
scroll to position [1293, 0]
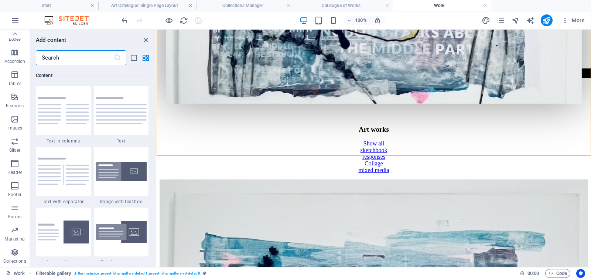
click at [48, 58] on input "text" at bounding box center [75, 57] width 78 height 15
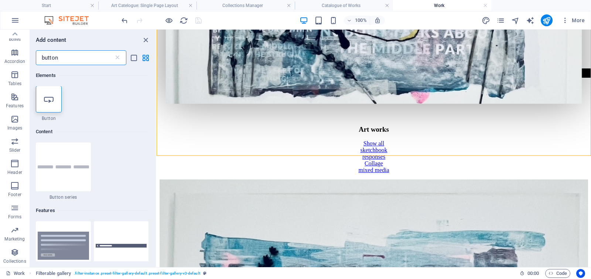
scroll to position [0, 0]
type input "button"
click at [49, 100] on icon at bounding box center [49, 100] width 10 height 10
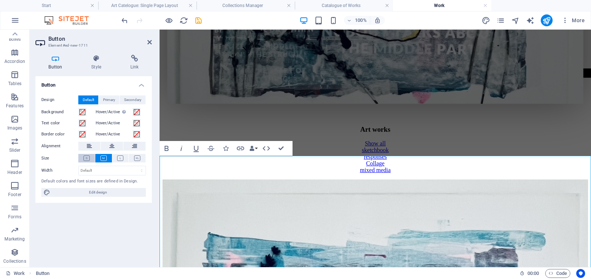
click at [85, 157] on icon at bounding box center [87, 158] width 6 height 6
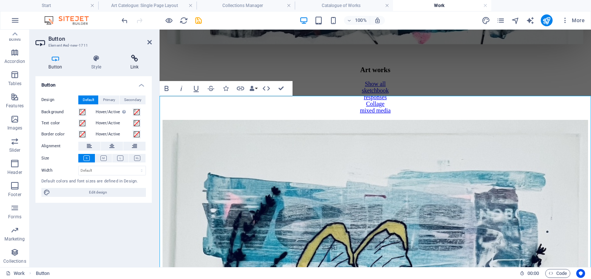
click at [135, 58] on icon at bounding box center [134, 58] width 35 height 7
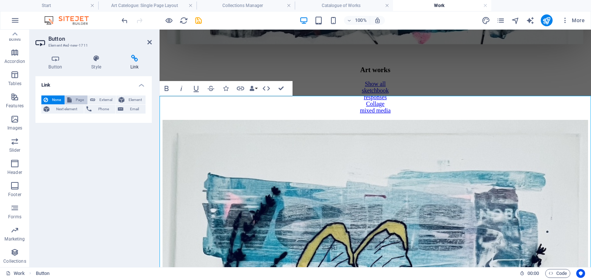
click at [78, 99] on span "Page" at bounding box center [79, 99] width 11 height 9
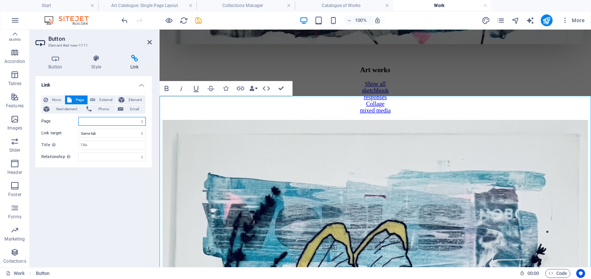
click at [114, 120] on select "Start About 10 x 10&#39;s Work Legal Notice Privacy Blog Catalogue of Works" at bounding box center [112, 121] width 68 height 9
select select "7"
click at [78, 117] on select "Start About 10 x 10&#39;s Work Legal Notice Privacy Blog Catalogue of Works" at bounding box center [112, 121] width 68 height 9
click at [200, 20] on icon "save" at bounding box center [198, 20] width 9 height 9
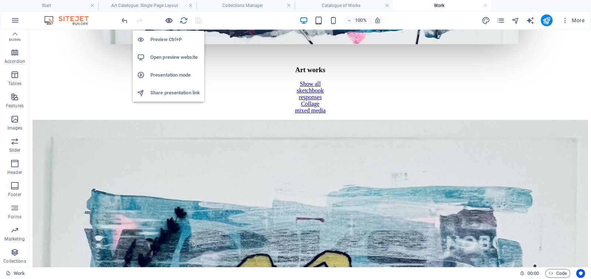
click at [167, 21] on icon "button" at bounding box center [169, 20] width 9 height 9
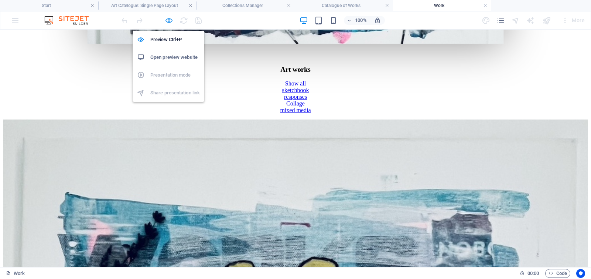
scroll to position [477, 0]
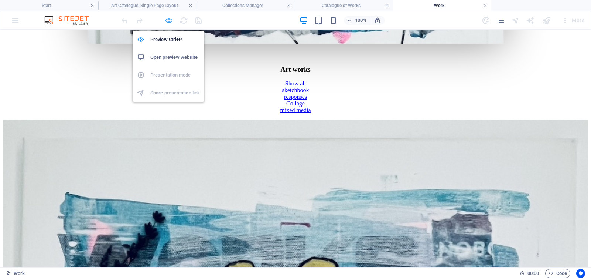
click at [165, 22] on icon "button" at bounding box center [169, 20] width 9 height 9
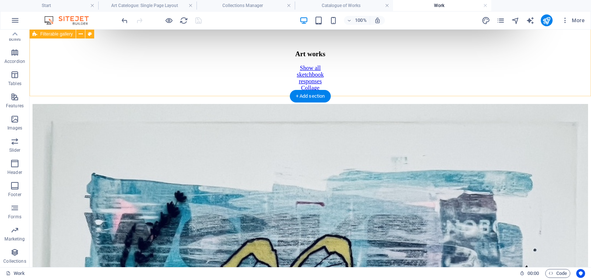
scroll to position [468, 0]
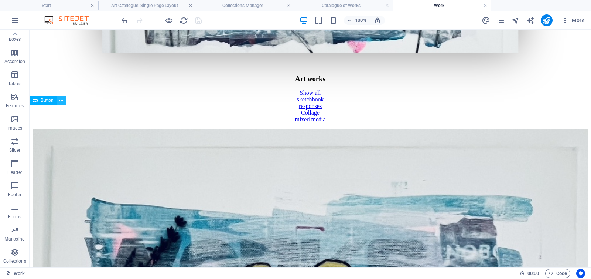
click at [61, 102] on icon at bounding box center [61, 100] width 4 height 8
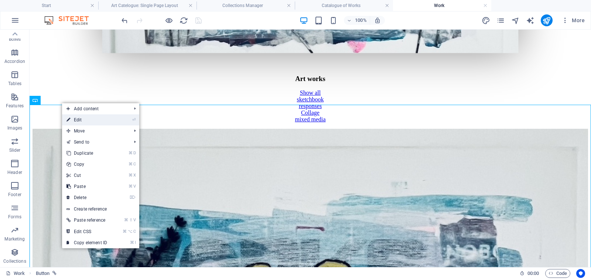
click at [77, 121] on link "⏎ Edit" at bounding box center [87, 119] width 50 height 11
select select "7"
select select
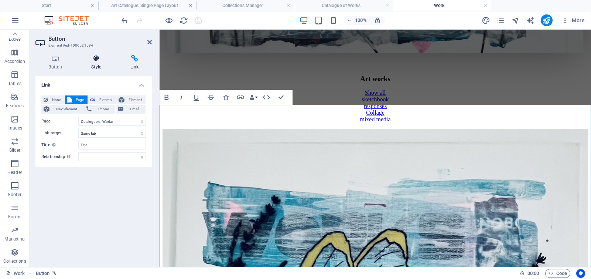
click at [94, 59] on icon at bounding box center [96, 58] width 36 height 7
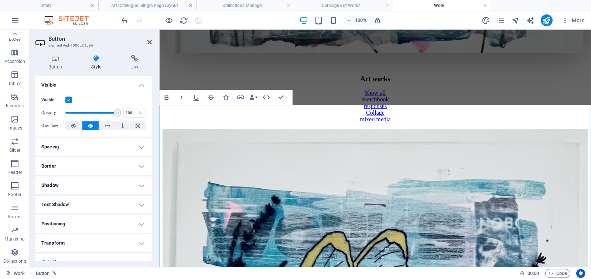
click at [76, 149] on h4 "Spacing" at bounding box center [93, 147] width 116 height 18
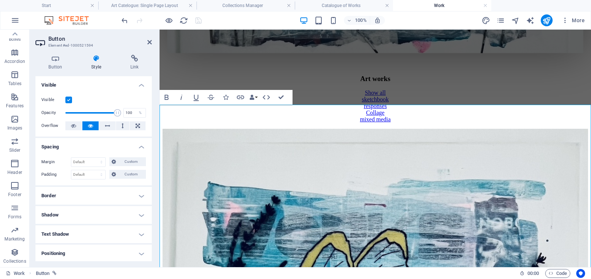
click at [75, 197] on h4 "Border" at bounding box center [93, 196] width 116 height 18
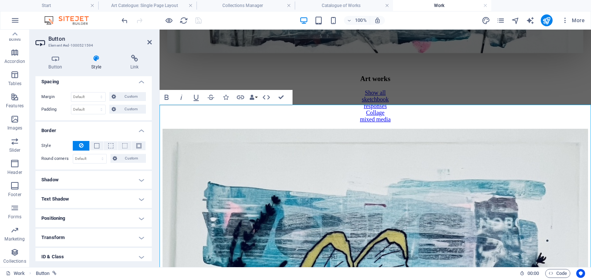
scroll to position [67, 0]
click at [88, 177] on h4 "Shadow" at bounding box center [93, 178] width 116 height 18
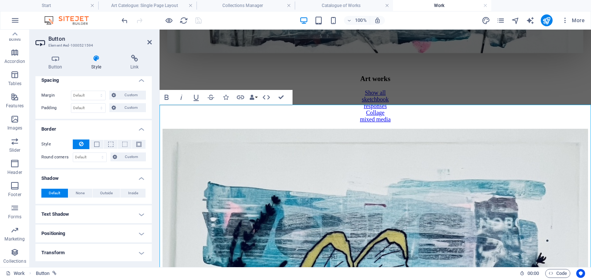
click at [85, 214] on h4 "Text Shadow" at bounding box center [93, 214] width 116 height 18
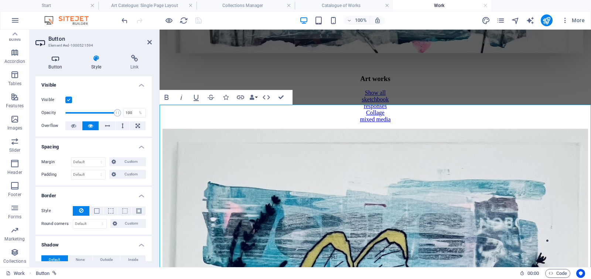
click at [55, 58] on icon at bounding box center [55, 58] width 40 height 7
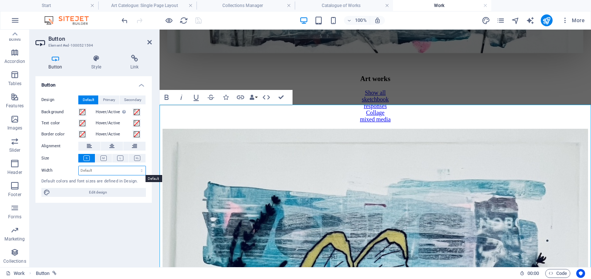
click at [100, 170] on select "Default px rem % em vh vw" at bounding box center [112, 170] width 67 height 9
click at [79, 166] on select "Default px rem % em vh vw" at bounding box center [112, 170] width 67 height 9
select select "DISABLED_OPTION_VALUE"
click at [86, 158] on icon at bounding box center [87, 158] width 6 height 6
click at [97, 191] on span "Edit design" at bounding box center [97, 192] width 91 height 9
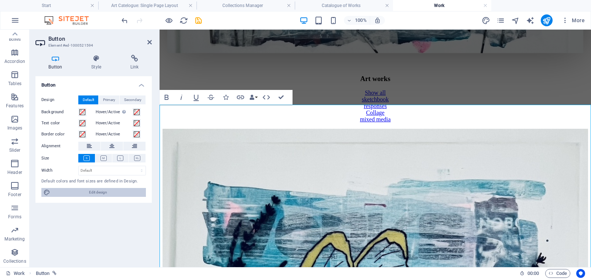
select select "px"
select select "400"
select select "px"
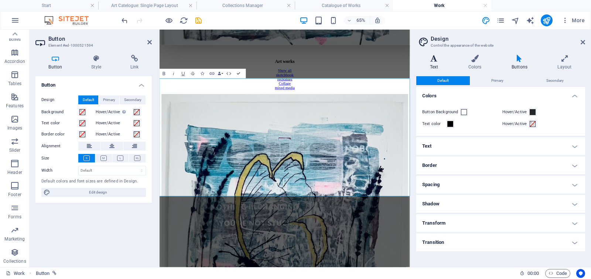
click at [435, 60] on icon at bounding box center [434, 58] width 35 height 7
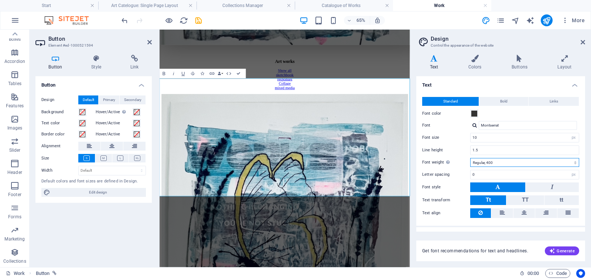
click at [497, 162] on select "Thin, 100 Extra-light, 200 Light, 300 Regular, 400 Medium, 500 Semi-bold, 600 B…" at bounding box center [525, 162] width 109 height 9
select select "100"
click at [471, 158] on select "Thin, 100 Extra-light, 200 Light, 300 Regular, 400 Medium, 500 Semi-bold, 600 B…" at bounding box center [525, 162] width 109 height 9
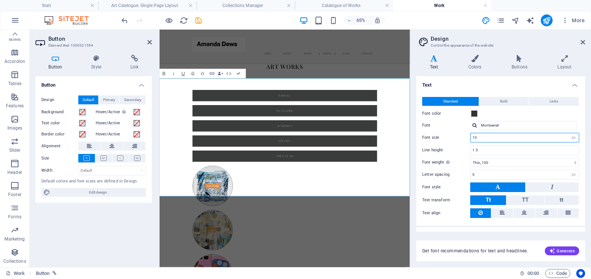
click at [493, 139] on input "10" at bounding box center [525, 137] width 108 height 9
click at [510, 100] on button "Bold" at bounding box center [503, 101] width 49 height 9
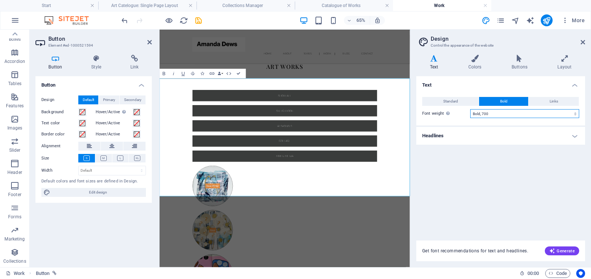
click at [504, 112] on select "Thin, 100 Extra-light, 200 Light, 300 Regular, 400 Medium, 500 Semi-bold, 600 B…" at bounding box center [525, 113] width 109 height 9
select select "300"
click at [471, 109] on select "Thin, 100 Extra-light, 200 Light, 300 Regular, 400 Medium, 500 Semi-bold, 600 B…" at bounding box center [525, 113] width 109 height 9
click at [546, 100] on button "Links" at bounding box center [554, 101] width 50 height 9
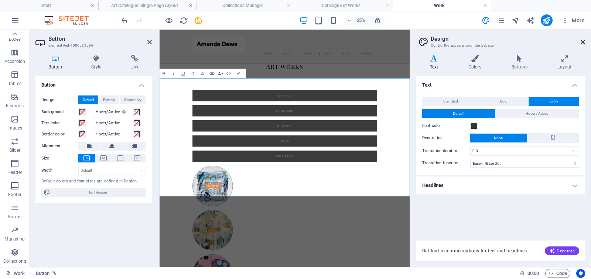
click at [583, 40] on icon at bounding box center [583, 42] width 4 height 6
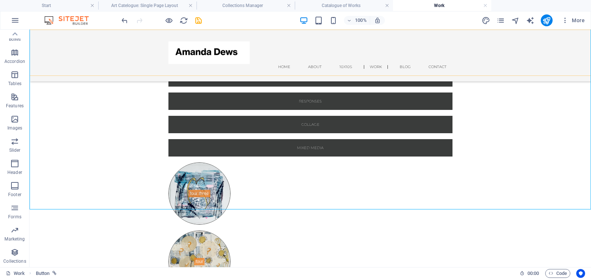
scroll to position [485, 0]
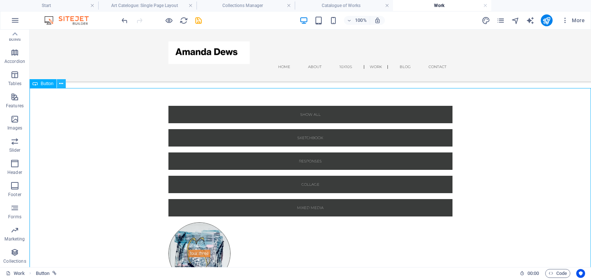
click at [61, 85] on icon at bounding box center [61, 84] width 4 height 8
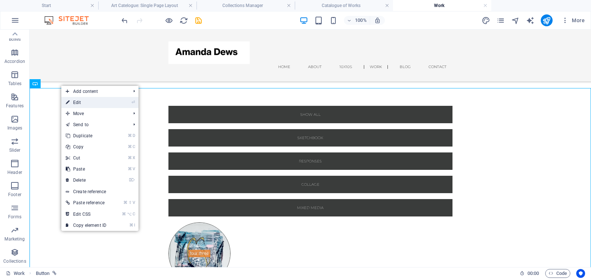
click at [70, 99] on link "⏎ Edit" at bounding box center [86, 102] width 50 height 11
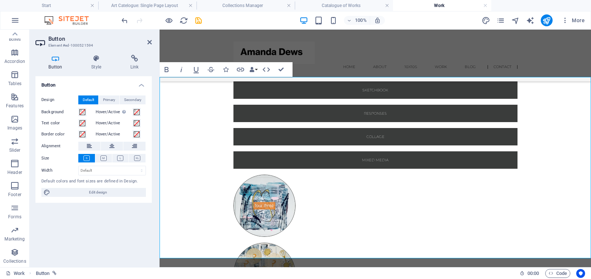
scroll to position [564, 0]
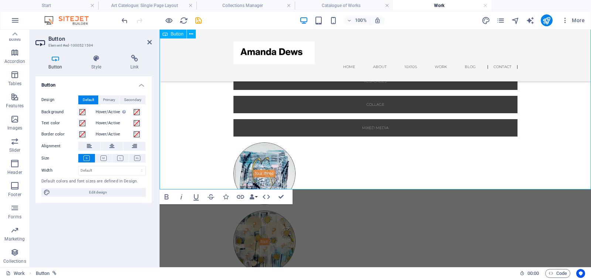
drag, startPoint x: 382, startPoint y: 187, endPoint x: 383, endPoint y: 172, distance: 15.2
click at [97, 170] on select "Default px rem % em vh vw" at bounding box center [112, 170] width 67 height 9
select select "vh"
click at [135, 166] on select "Default px rem % em vh vw" at bounding box center [112, 170] width 67 height 9
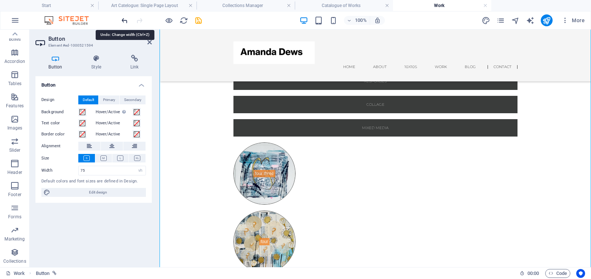
click at [123, 19] on icon "undo" at bounding box center [124, 20] width 9 height 9
type input "181.9"
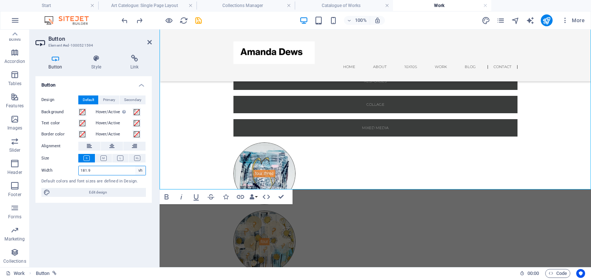
click at [140, 170] on select "Default px rem % em vh vw" at bounding box center [140, 170] width 10 height 9
select select "%"
click at [135, 166] on select "Default px rem % em vh vw" at bounding box center [140, 170] width 10 height 9
type input "99.98"
click at [104, 191] on span "Edit design" at bounding box center [97, 192] width 91 height 9
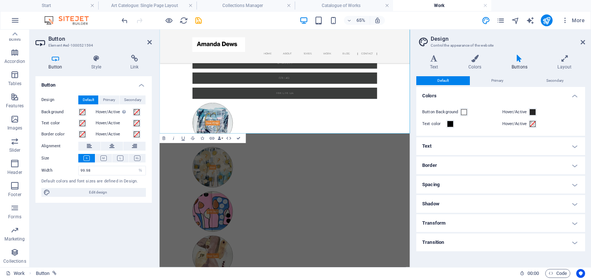
click at [463, 150] on h4 "Text" at bounding box center [501, 146] width 169 height 18
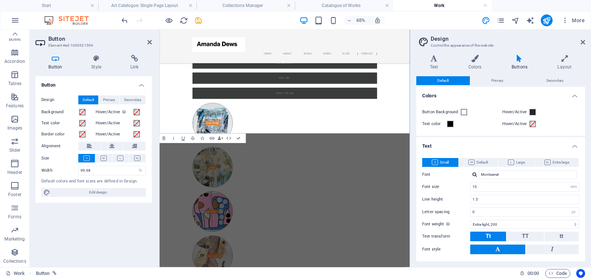
click at [436, 162] on icon at bounding box center [435, 162] width 6 height 6
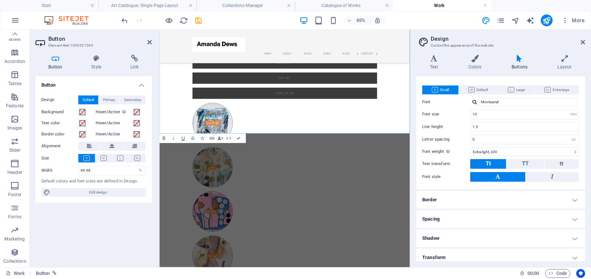
scroll to position [96, 0]
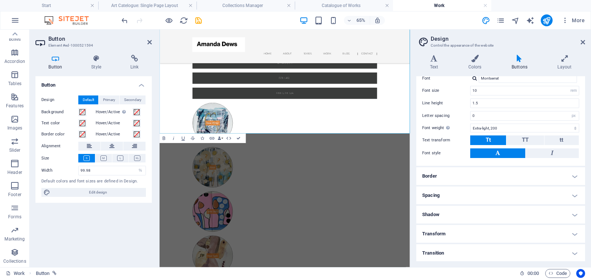
click at [445, 232] on h4 "Transform" at bounding box center [501, 234] width 169 height 18
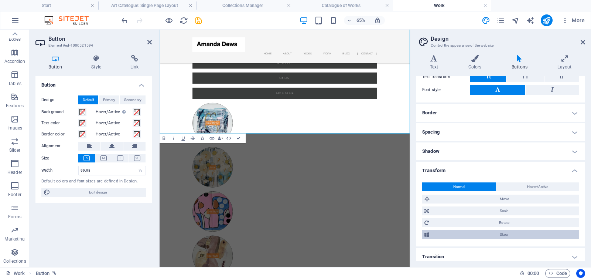
scroll to position [163, 0]
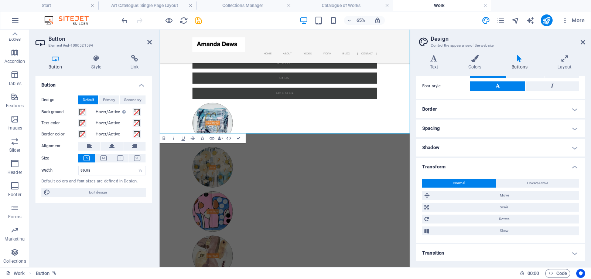
click at [445, 251] on h4 "Transition" at bounding box center [501, 253] width 169 height 18
click at [427, 252] on h4 "Transition" at bounding box center [501, 250] width 169 height 13
click at [435, 249] on h4 "Transition" at bounding box center [501, 253] width 169 height 18
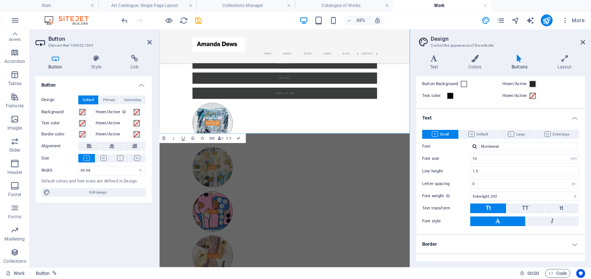
scroll to position [0, 0]
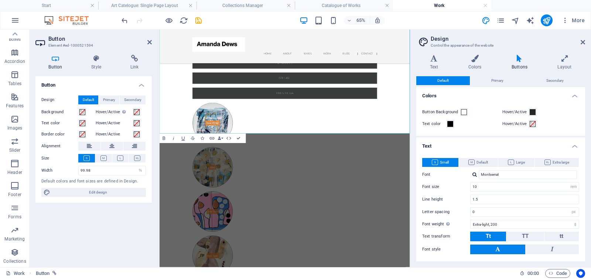
click at [439, 161] on span "Small" at bounding box center [440, 162] width 17 height 9
click at [498, 78] on span "Primary" at bounding box center [498, 80] width 12 height 9
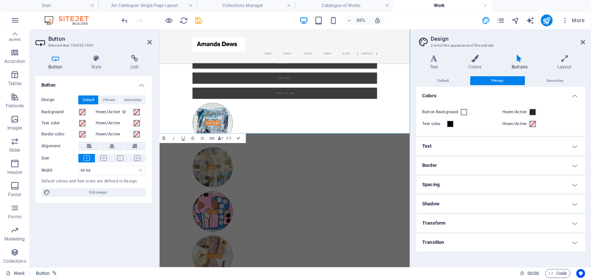
click at [440, 145] on h4 "Text" at bounding box center [501, 146] width 169 height 18
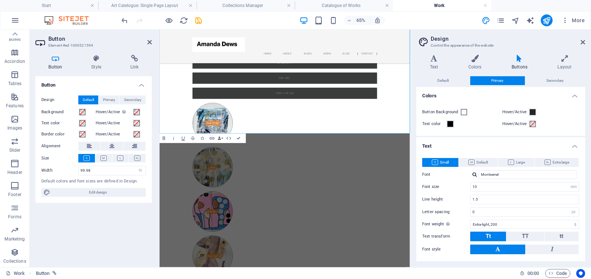
click at [439, 162] on span "Small" at bounding box center [440, 162] width 17 height 9
click at [556, 79] on span "Secondary" at bounding box center [555, 80] width 17 height 9
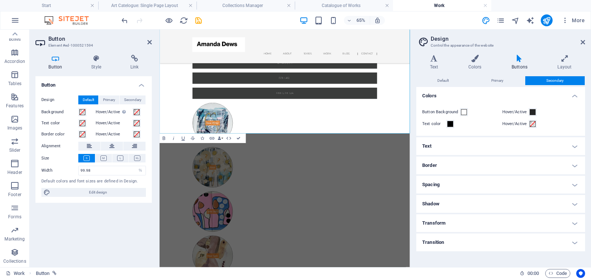
click at [433, 145] on h4 "Text" at bounding box center [501, 146] width 169 height 18
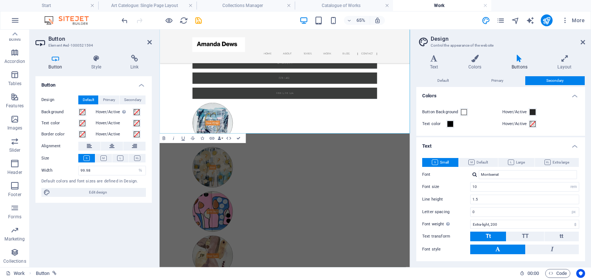
click at [438, 161] on icon at bounding box center [435, 162] width 6 height 6
click at [434, 60] on icon at bounding box center [434, 58] width 35 height 7
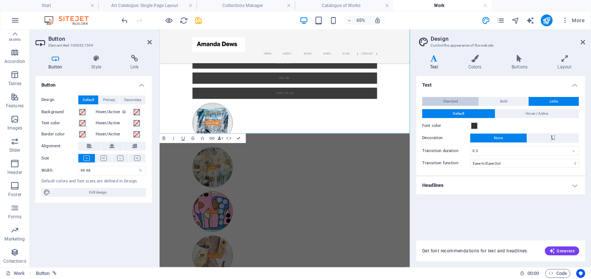
click at [448, 100] on span "Standard" at bounding box center [451, 101] width 15 height 9
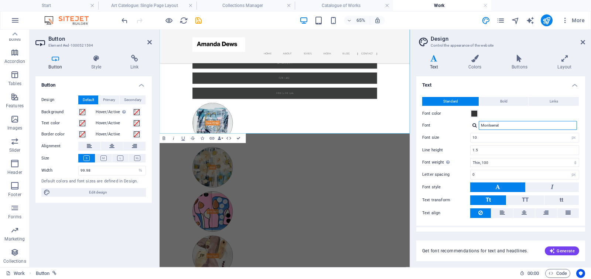
click at [508, 124] on input "Montserrat" at bounding box center [528, 125] width 98 height 9
drag, startPoint x: 509, startPoint y: 125, endPoint x: 469, endPoint y: 122, distance: 40.0
click at [469, 122] on div "Font Montserrat" at bounding box center [500, 125] width 157 height 9
click at [522, 211] on icon at bounding box center [524, 212] width 5 height 9
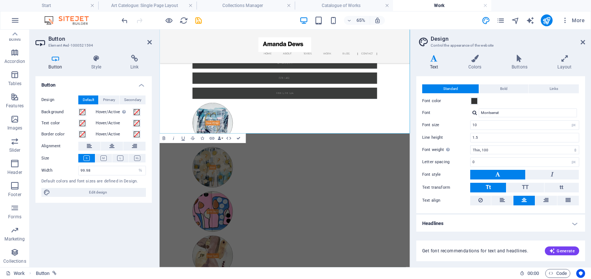
scroll to position [12, 0]
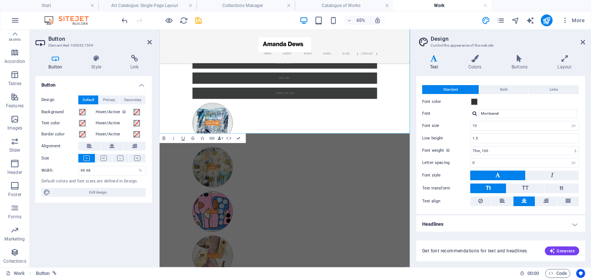
click at [482, 221] on h4 "Headlines" at bounding box center [501, 224] width 169 height 18
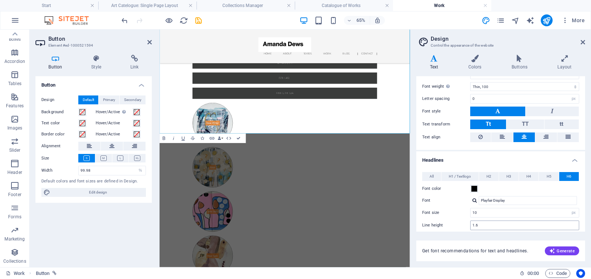
scroll to position [77, 0]
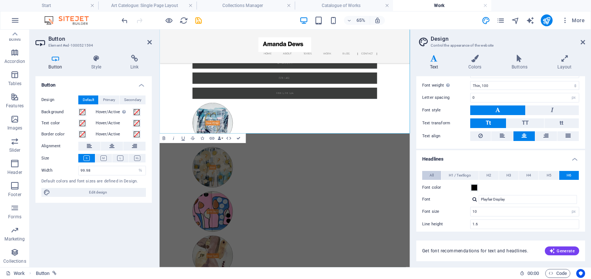
click at [433, 175] on span "All" at bounding box center [432, 175] width 4 height 9
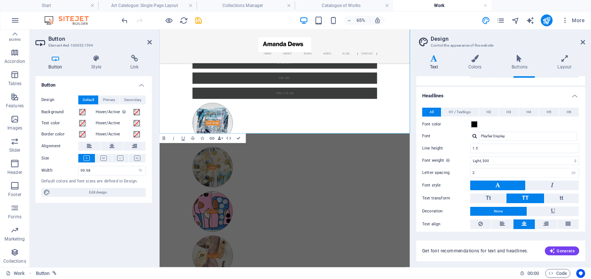
scroll to position [140, 0]
click at [569, 112] on span "H6" at bounding box center [569, 111] width 5 height 9
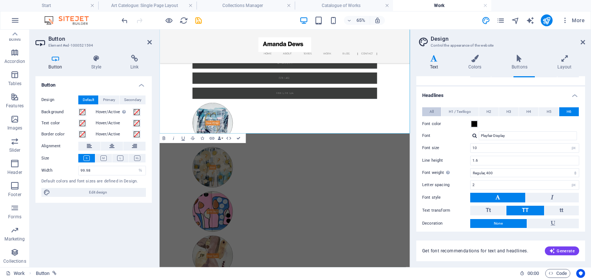
click at [433, 109] on span "All" at bounding box center [432, 111] width 4 height 9
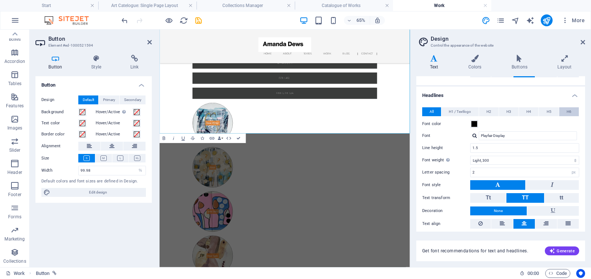
click at [569, 110] on span "H6" at bounding box center [569, 111] width 5 height 9
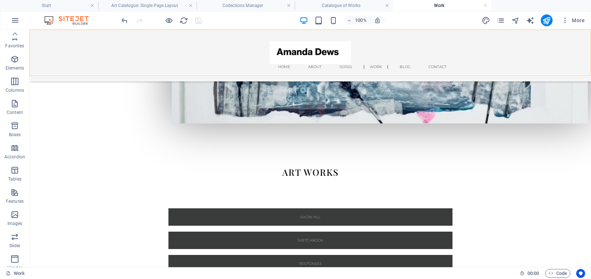
scroll to position [95, 0]
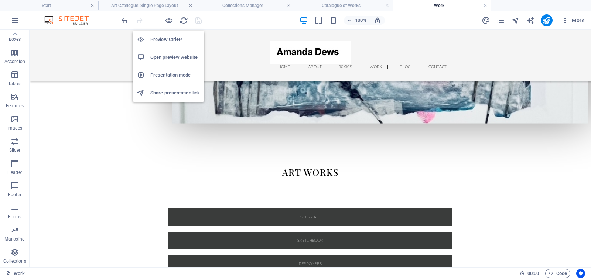
click at [167, 54] on h6 "Open preview website" at bounding box center [175, 57] width 50 height 9
click at [167, 21] on icon "button" at bounding box center [169, 20] width 9 height 9
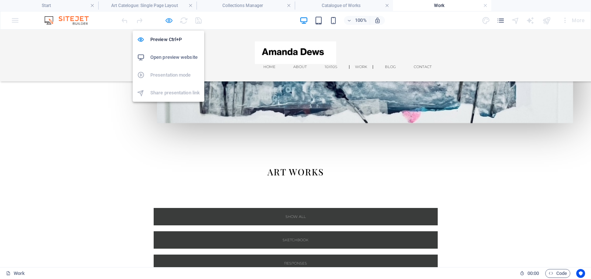
scroll to position [383, 0]
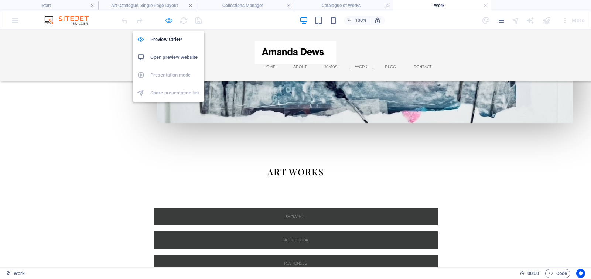
click at [169, 20] on icon "button" at bounding box center [169, 20] width 9 height 9
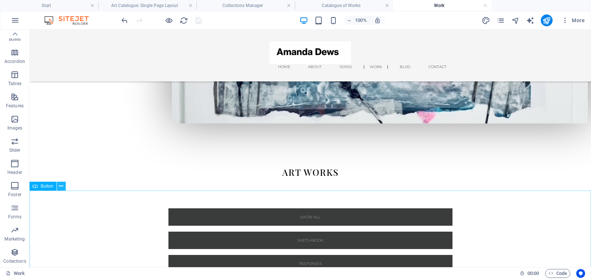
click at [61, 186] on icon at bounding box center [61, 186] width 4 height 8
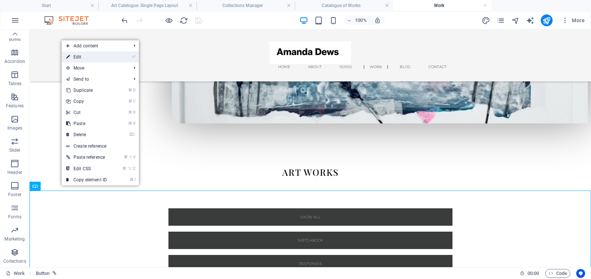
click at [101, 57] on link "⏎ Edit" at bounding box center [87, 56] width 50 height 11
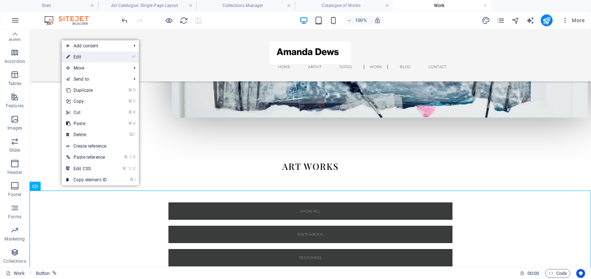
select select "%"
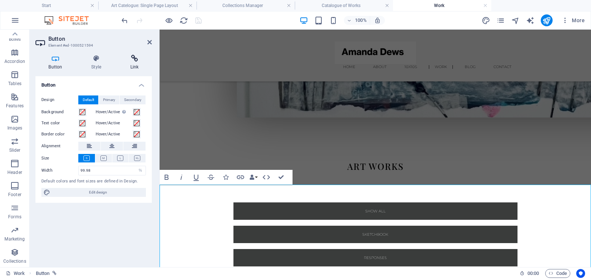
click at [136, 57] on icon at bounding box center [134, 58] width 35 height 7
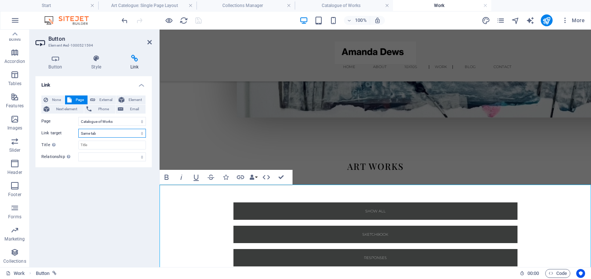
click at [103, 133] on select "New tab Same tab Overlay" at bounding box center [112, 133] width 68 height 9
click at [78, 129] on select "New tab Same tab Overlay" at bounding box center [112, 133] width 68 height 9
click at [99, 120] on select "Start About 10 x 10&#39;s Work Legal Notice Privacy Blog Catalogue of Works" at bounding box center [112, 121] width 68 height 9
click at [78, 117] on select "Start About 10 x 10&#39;s Work Legal Notice Privacy Blog Catalogue of Works" at bounding box center [112, 121] width 68 height 9
click at [98, 133] on select "New tab Same tab Overlay" at bounding box center [112, 133] width 68 height 9
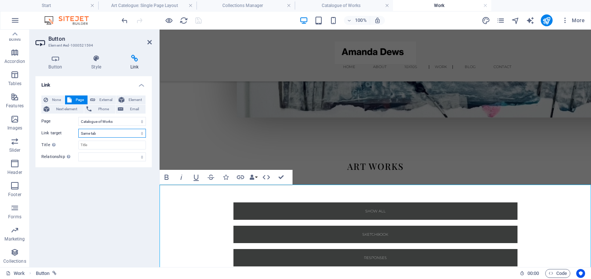
click at [78, 129] on select "New tab Same tab Overlay" at bounding box center [112, 133] width 68 height 9
click at [102, 98] on span "External" at bounding box center [106, 99] width 16 height 9
select select "blank"
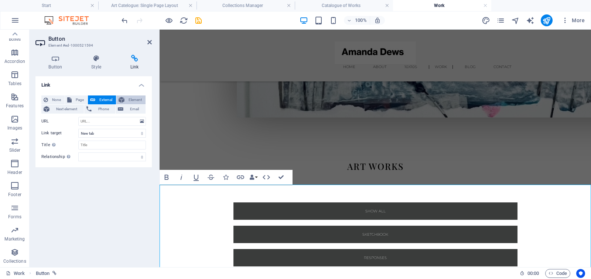
click at [134, 99] on span "Element" at bounding box center [135, 99] width 17 height 9
select select
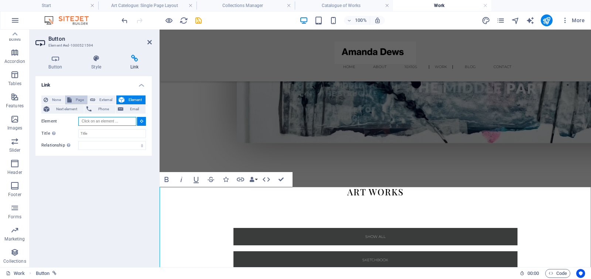
scroll to position [342, 0]
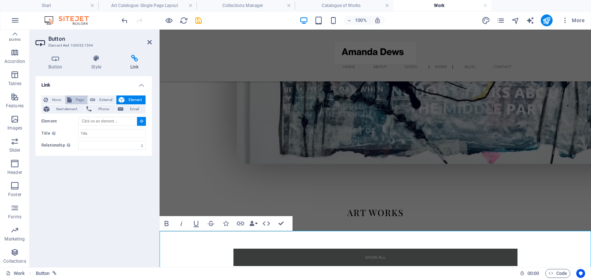
click at [75, 99] on span "Page" at bounding box center [79, 99] width 11 height 9
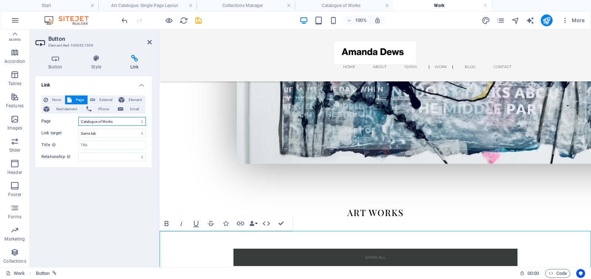
click at [113, 120] on select "Start About 10 x 10&#39;s Work Legal Notice Privacy Blog Catalogue of Works" at bounding box center [112, 121] width 68 height 9
click at [78, 117] on select "Start About 10 x 10&#39;s Work Legal Notice Privacy Blog Catalogue of Works" at bounding box center [112, 121] width 68 height 9
click at [199, 20] on icon "save" at bounding box center [198, 20] width 9 height 9
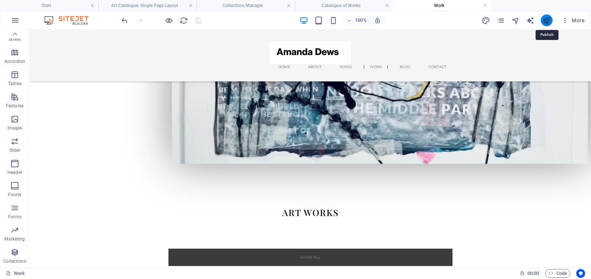
click at [546, 20] on icon "publish" at bounding box center [547, 20] width 9 height 9
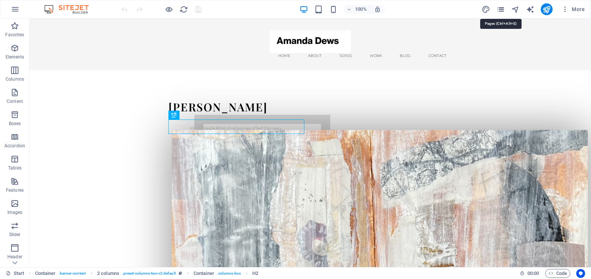
click at [500, 8] on icon "pages" at bounding box center [501, 9] width 9 height 9
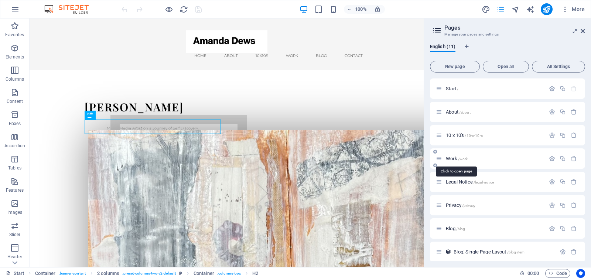
click at [453, 157] on span "Work /work" at bounding box center [457, 159] width 22 height 6
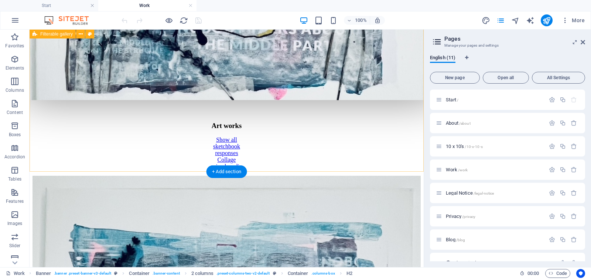
scroll to position [423, 0]
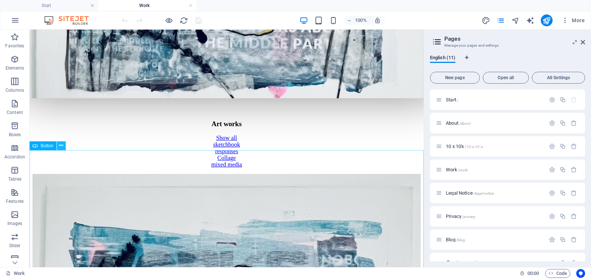
click at [61, 146] on icon at bounding box center [61, 146] width 4 height 8
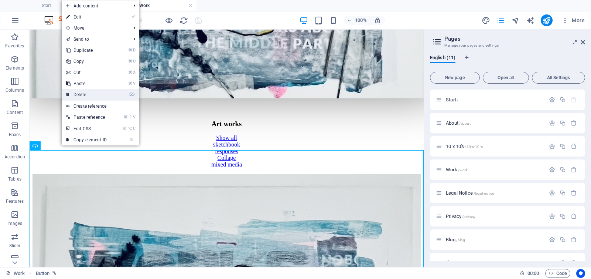
click at [85, 95] on link "⌦ Delete" at bounding box center [87, 94] width 50 height 11
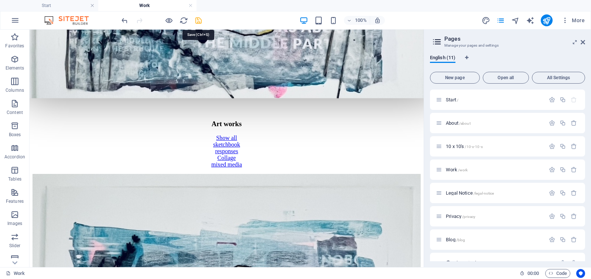
click at [196, 21] on icon "save" at bounding box center [198, 20] width 9 height 9
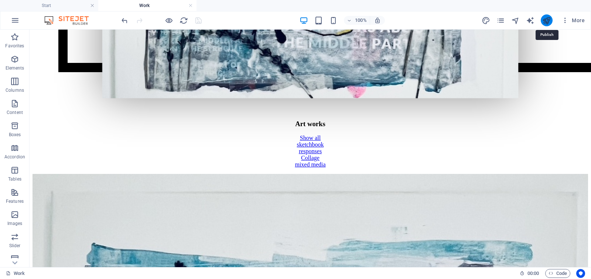
click at [549, 20] on icon "publish" at bounding box center [547, 20] width 9 height 9
